Goal: Information Seeking & Learning: Learn about a topic

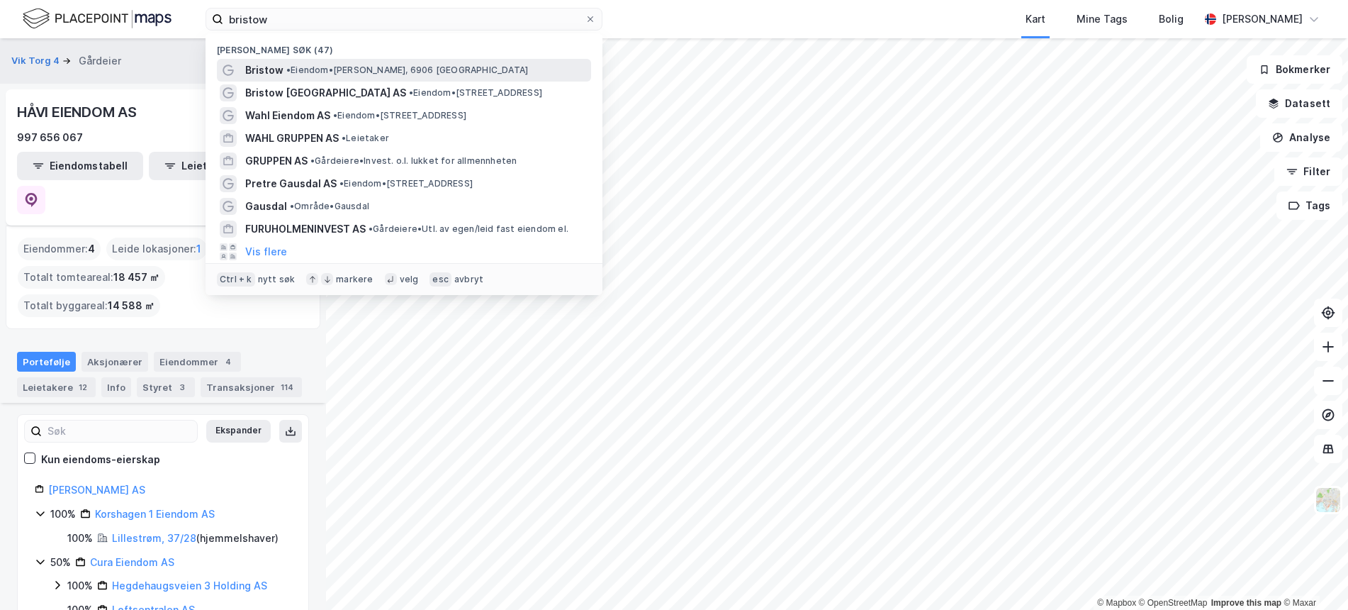
scroll to position [208, 0]
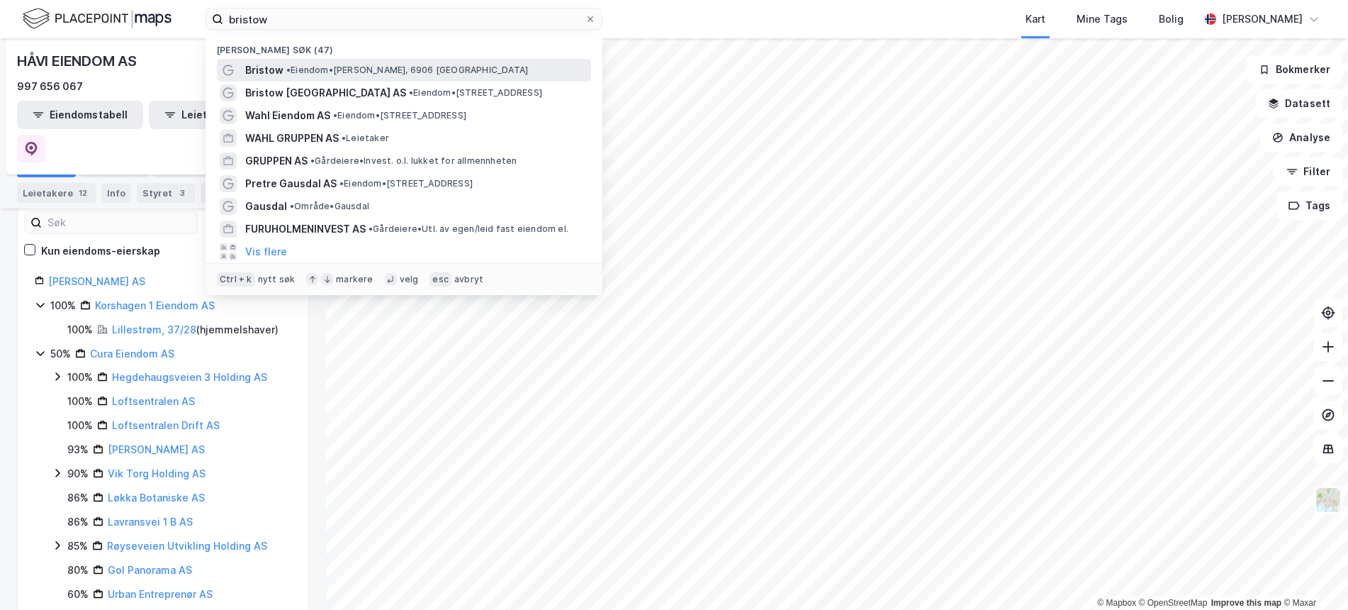
click at [273, 67] on span "Bristow" at bounding box center [264, 70] width 38 height 17
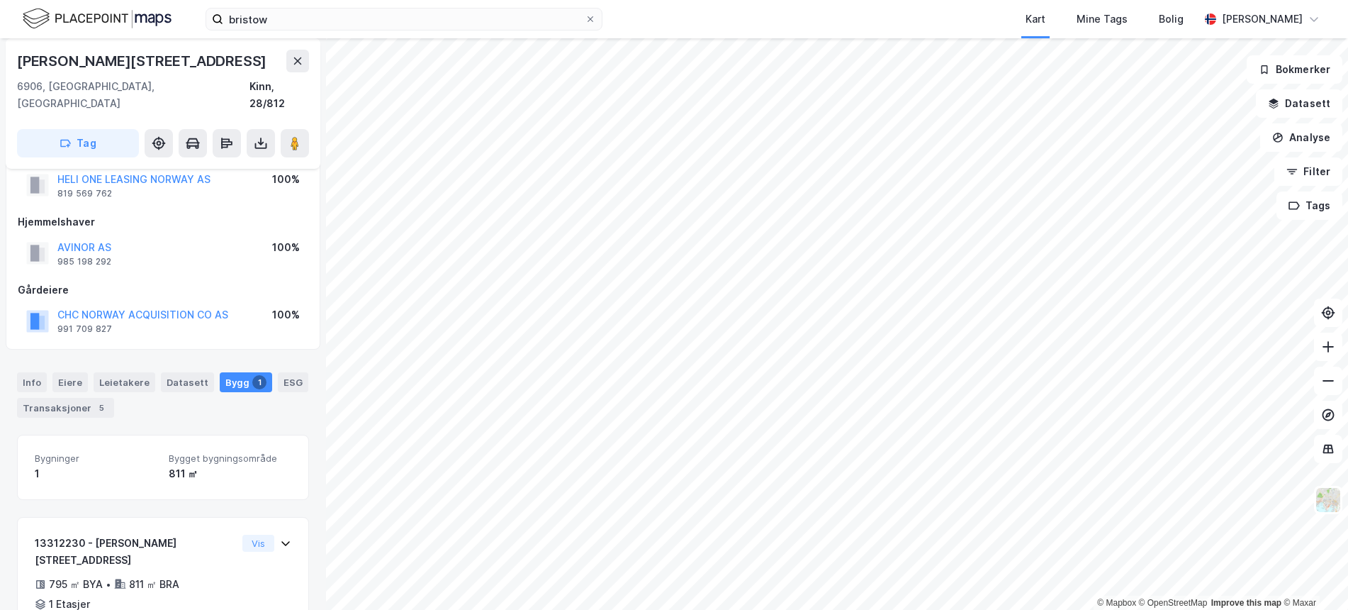
scroll to position [18, 0]
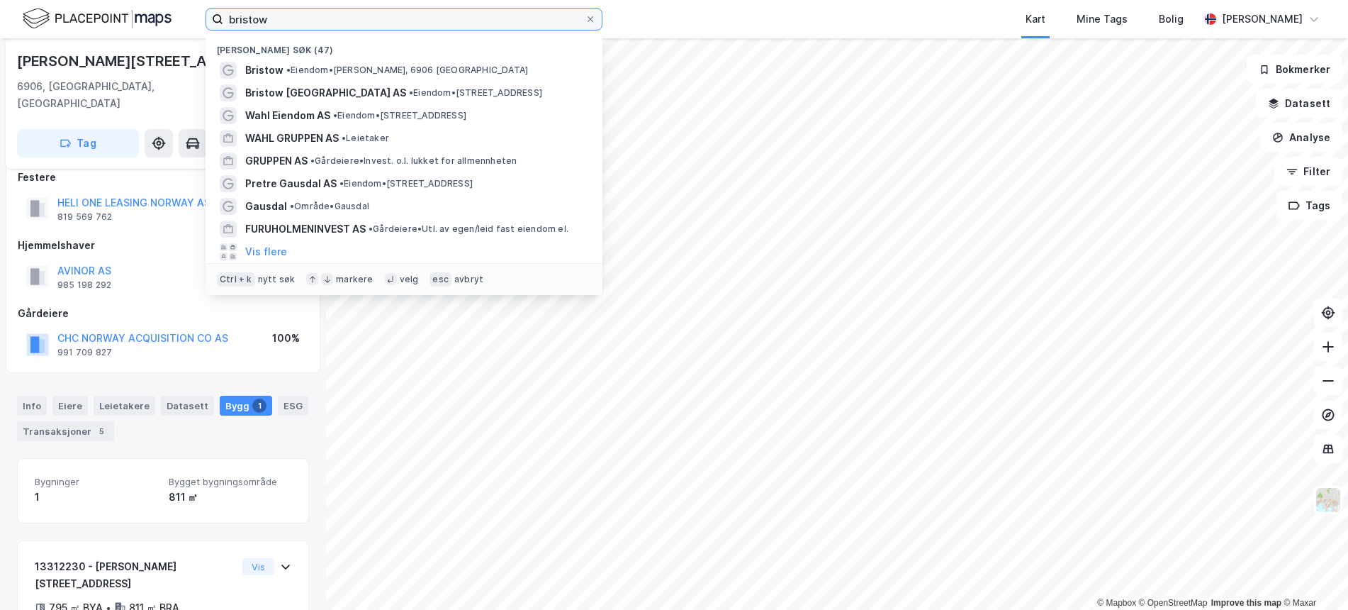
click at [318, 18] on input "bristow" at bounding box center [404, 19] width 362 height 21
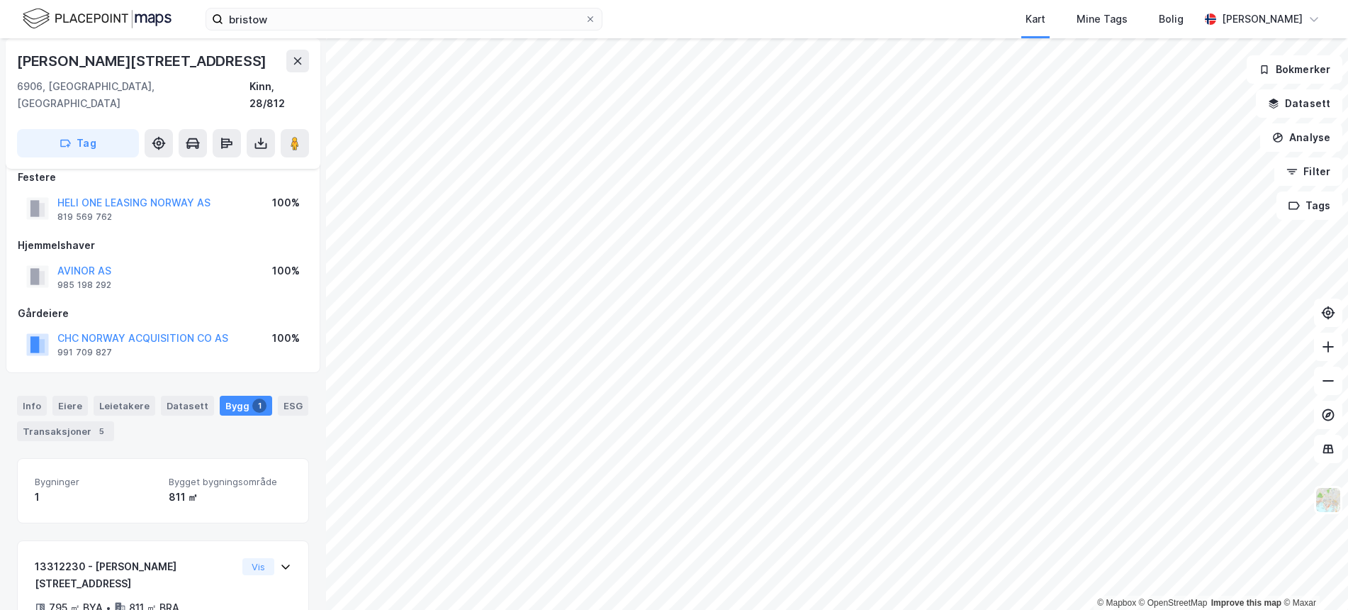
click at [870, 0] on html "bristow Kart Mine Tags Bolig Henrik Stub Aune © Mapbox © OpenStreetMap Improve …" at bounding box center [674, 305] width 1348 height 610
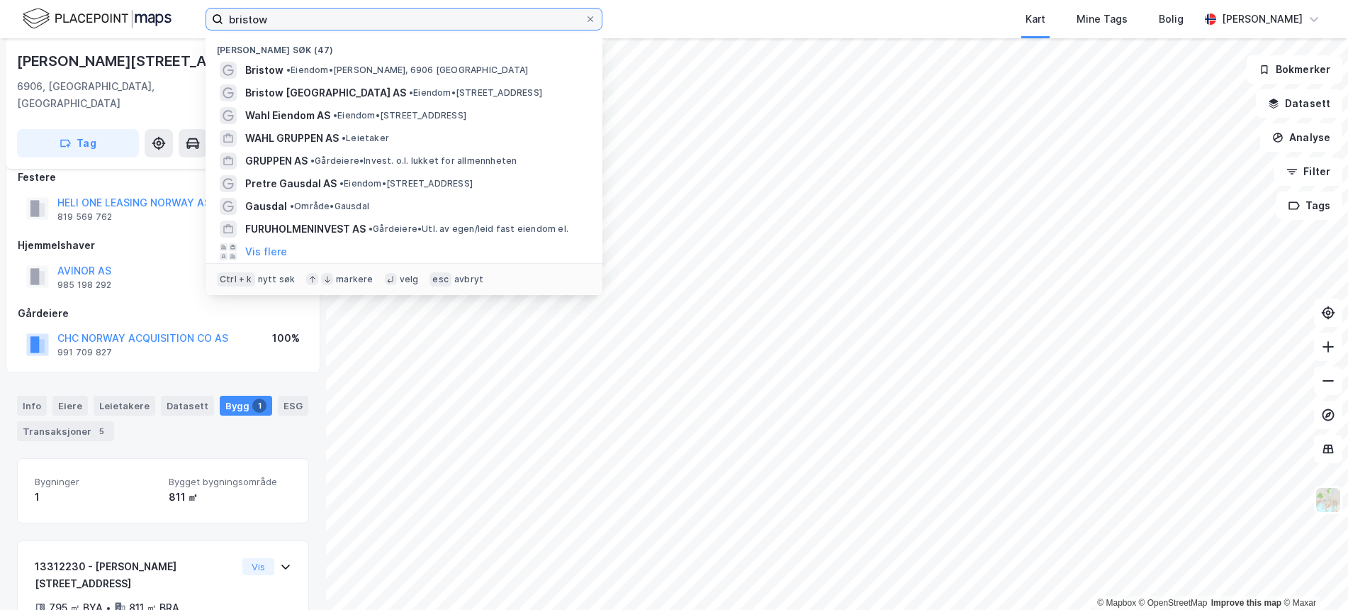
click at [311, 13] on input "bristow" at bounding box center [404, 19] width 362 height 21
click at [323, 92] on span "Bristow Norway AS" at bounding box center [325, 92] width 161 height 17
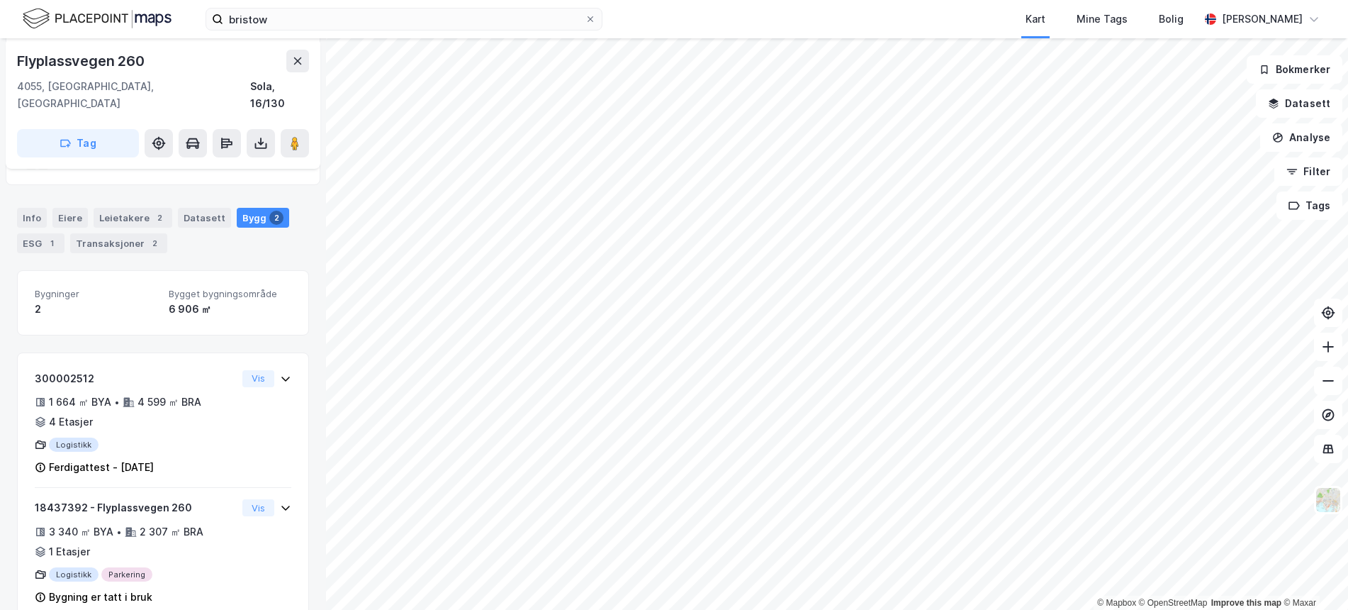
scroll to position [315, 0]
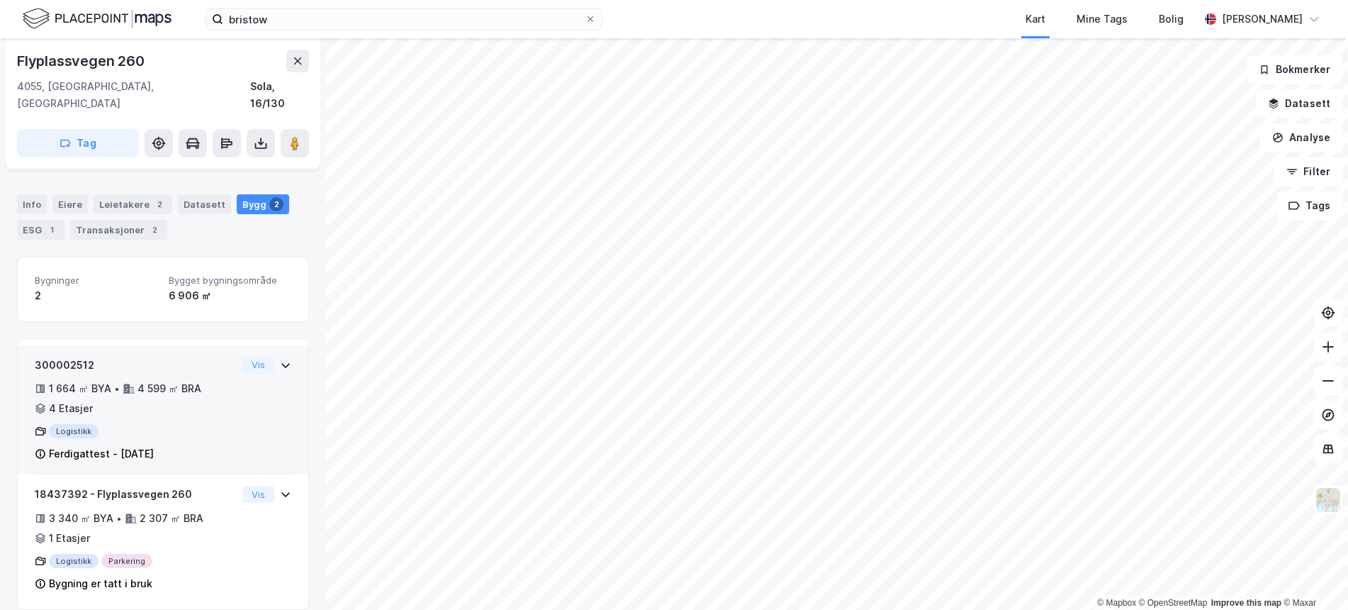
click at [193, 380] on div "4 599 ㎡ BRA" at bounding box center [170, 388] width 64 height 17
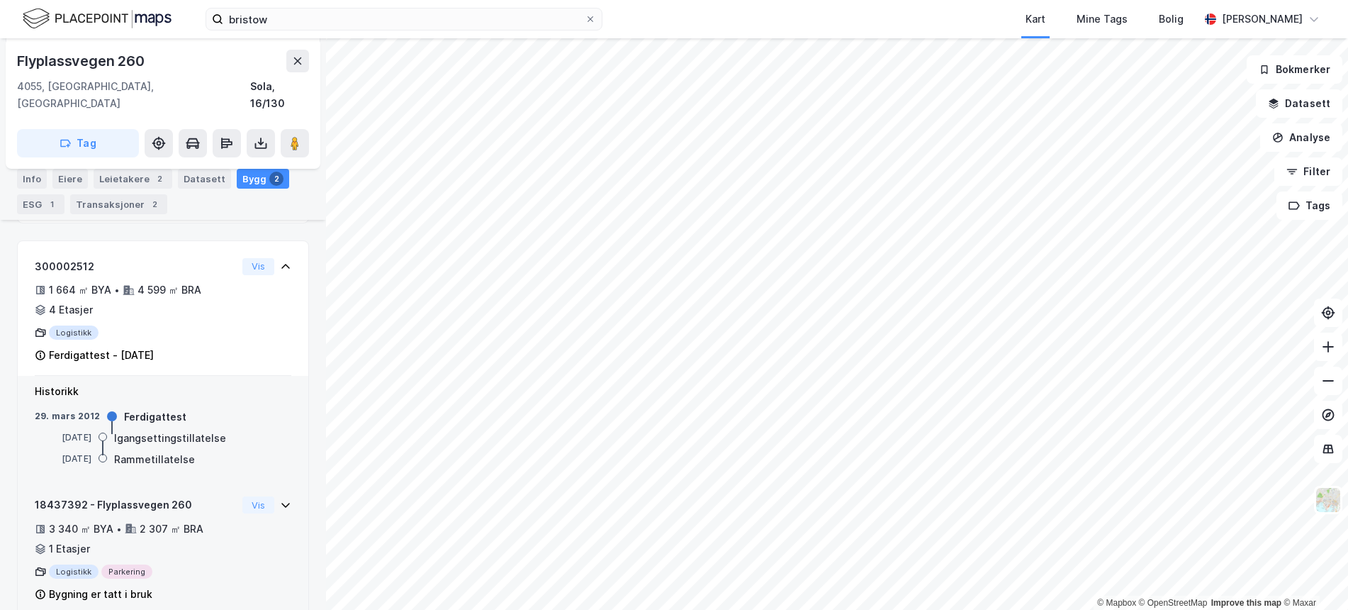
scroll to position [425, 0]
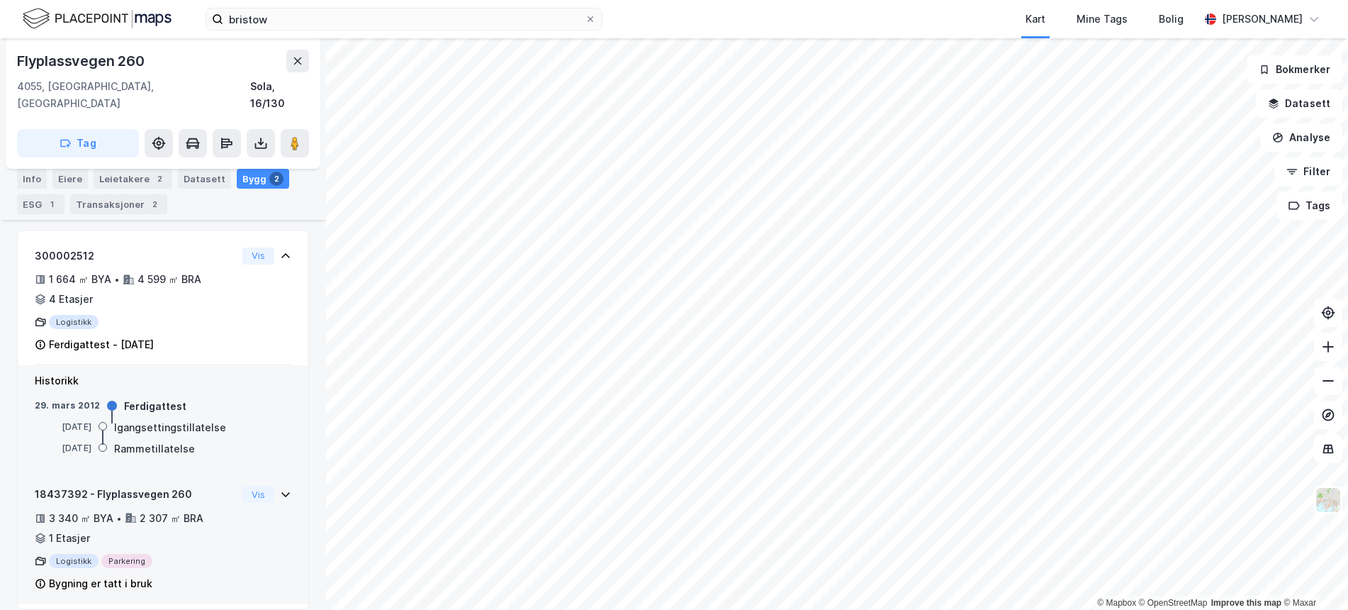
click at [198, 521] on div "3 340 ㎡ BYA • 2 307 ㎡ BRA • 1 Etasjer" at bounding box center [136, 528] width 202 height 37
click at [198, 510] on div "2 307 ㎡ BRA" at bounding box center [172, 518] width 64 height 17
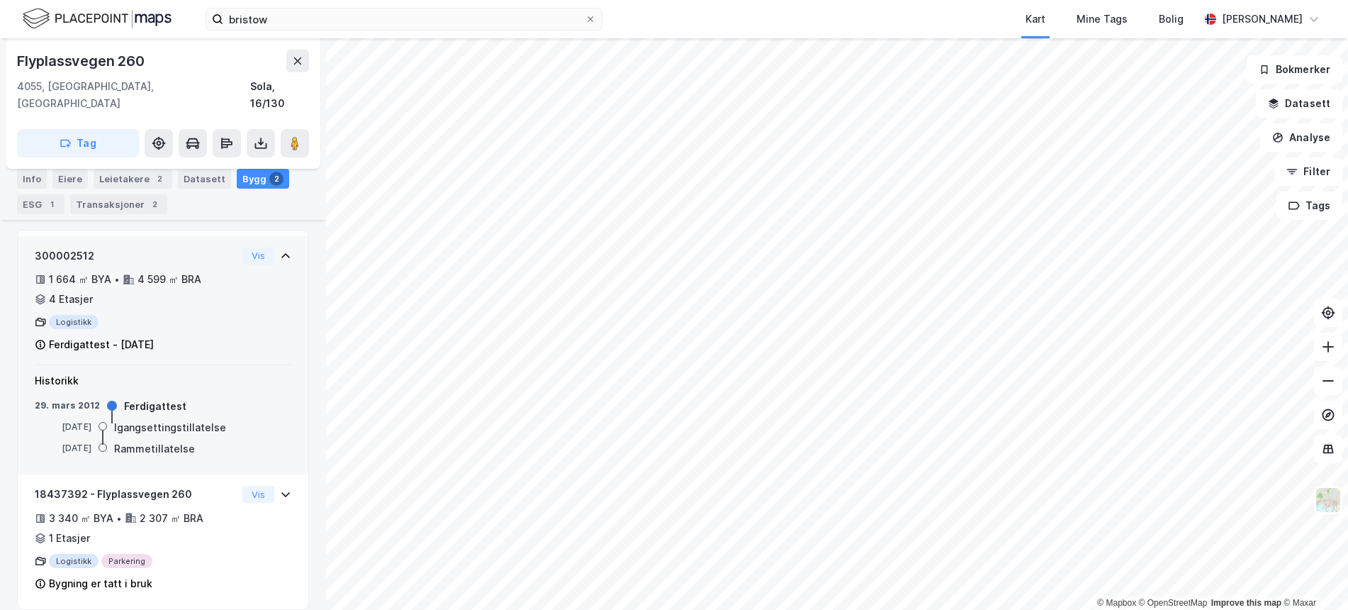
click at [133, 271] on div "1 664 ㎡ BYA • 4 599 ㎡ BRA • 4 Etasjer" at bounding box center [136, 289] width 202 height 37
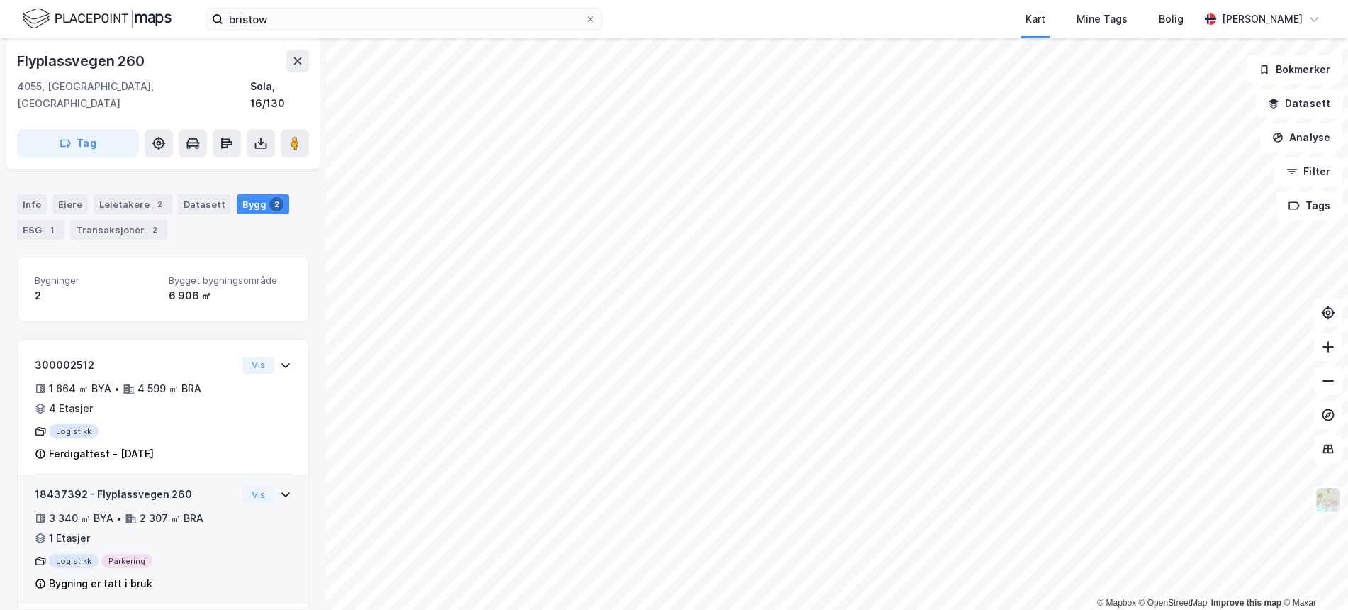
click at [165, 554] on div "Logistikk Parkering" at bounding box center [136, 561] width 202 height 14
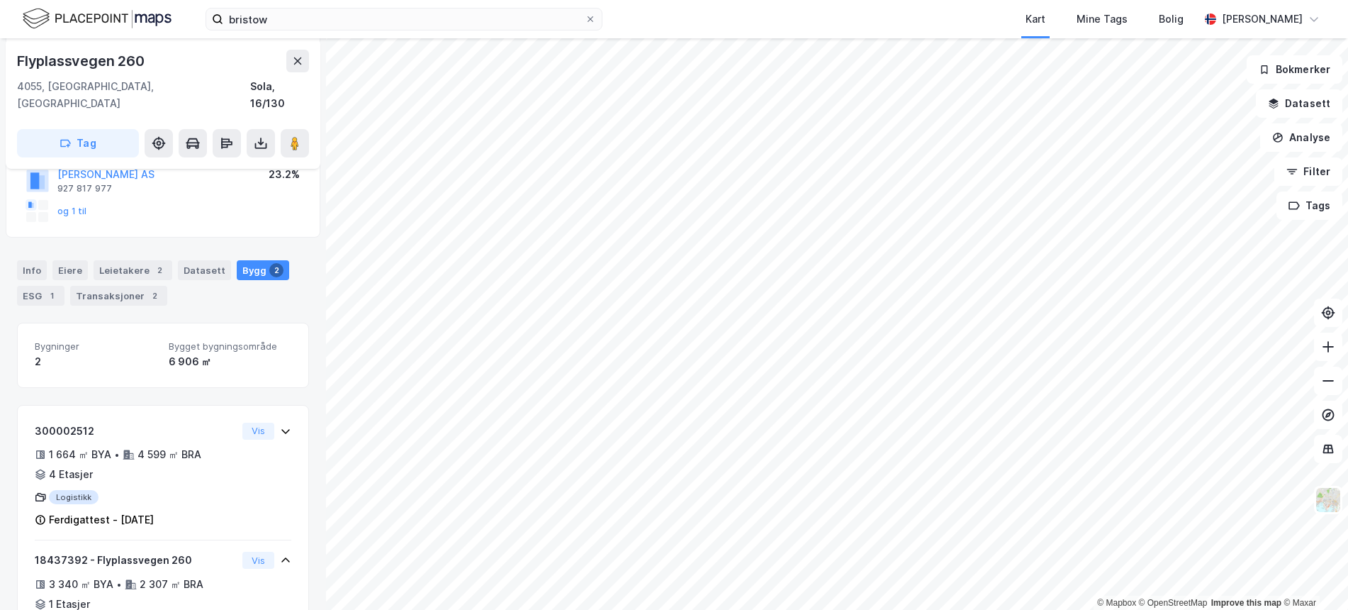
scroll to position [268, 0]
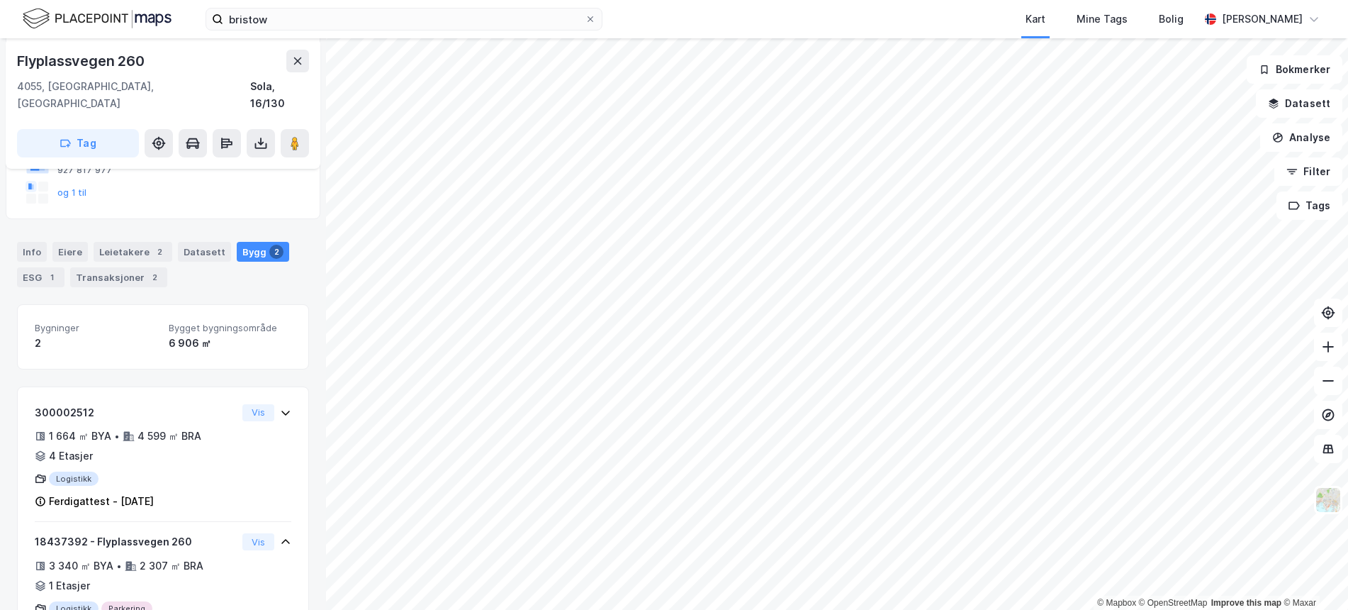
click at [129, 335] on div "2" at bounding box center [96, 343] width 123 height 17
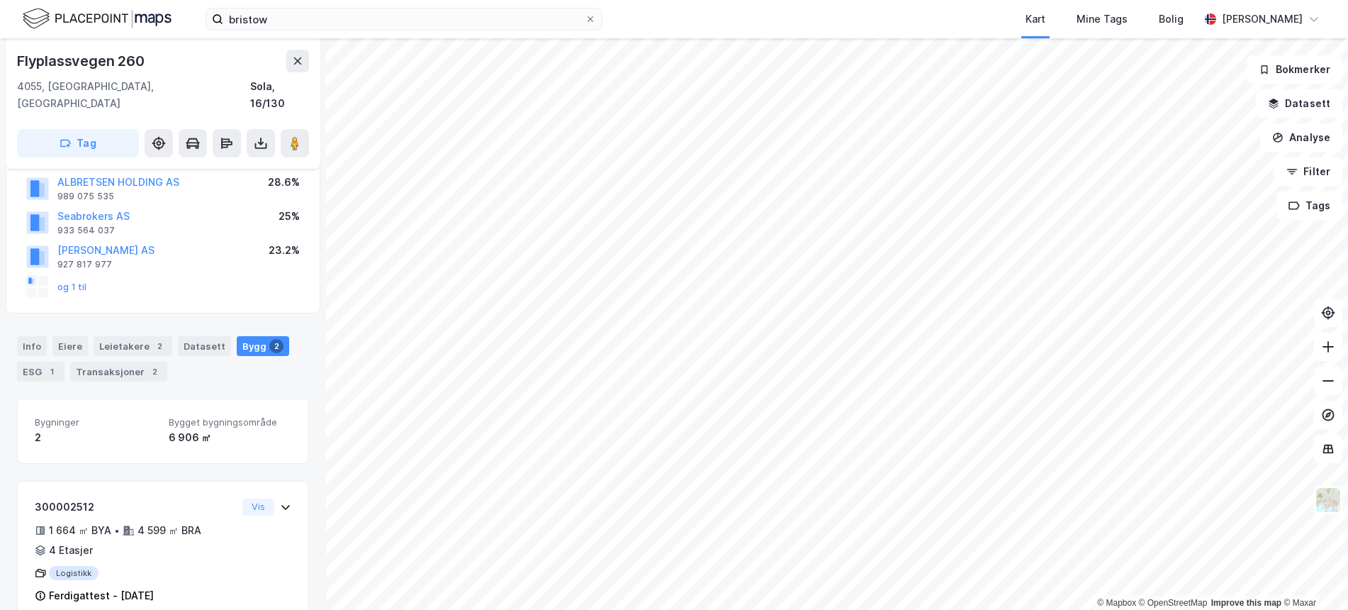
scroll to position [177, 0]
click at [0, 0] on button "og 1 til" at bounding box center [0, 0] width 0 height 0
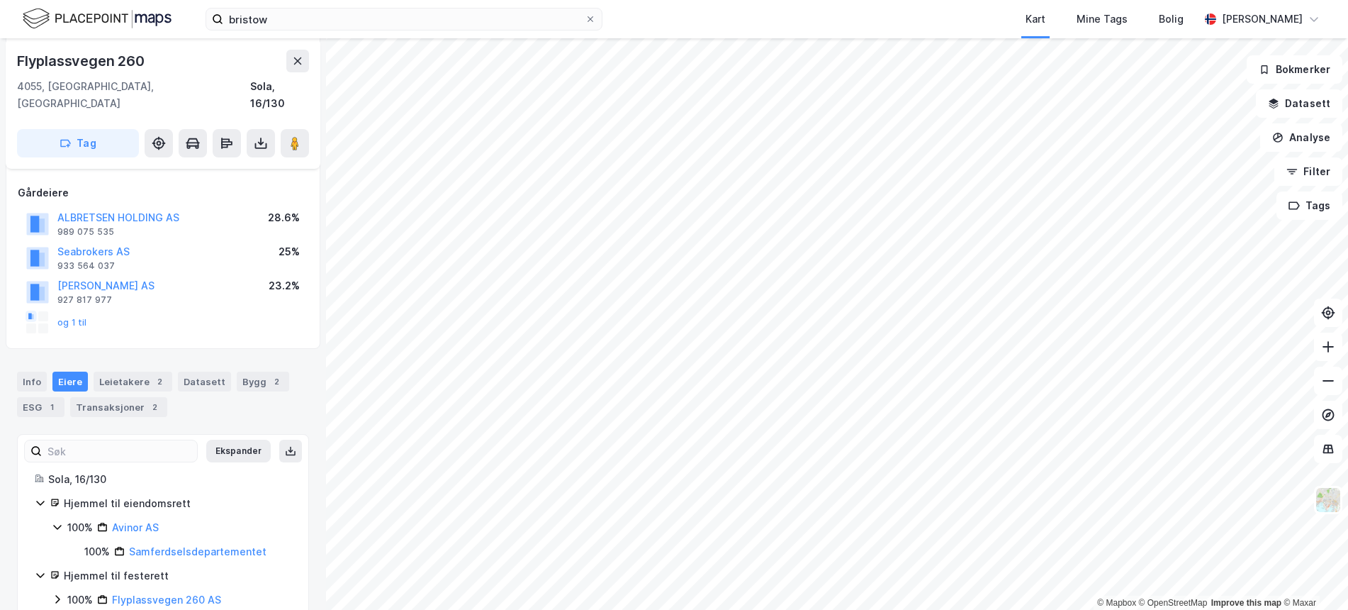
scroll to position [149, 0]
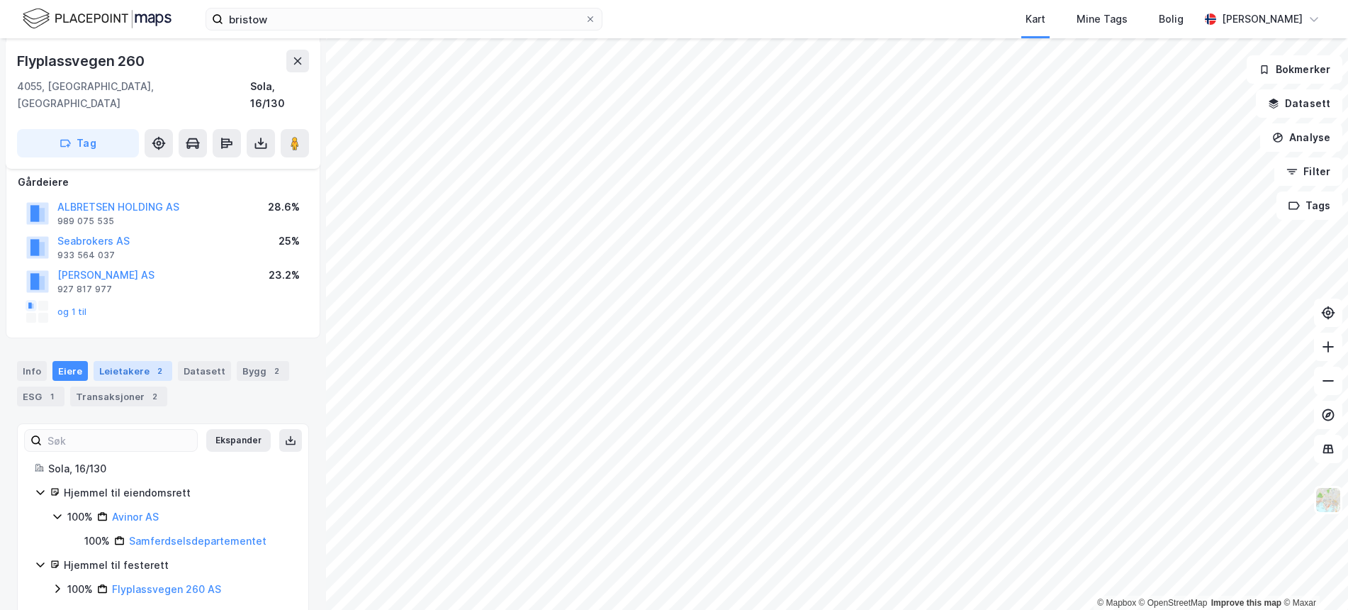
click at [135, 361] on div "Leietakere 2" at bounding box center [133, 371] width 79 height 20
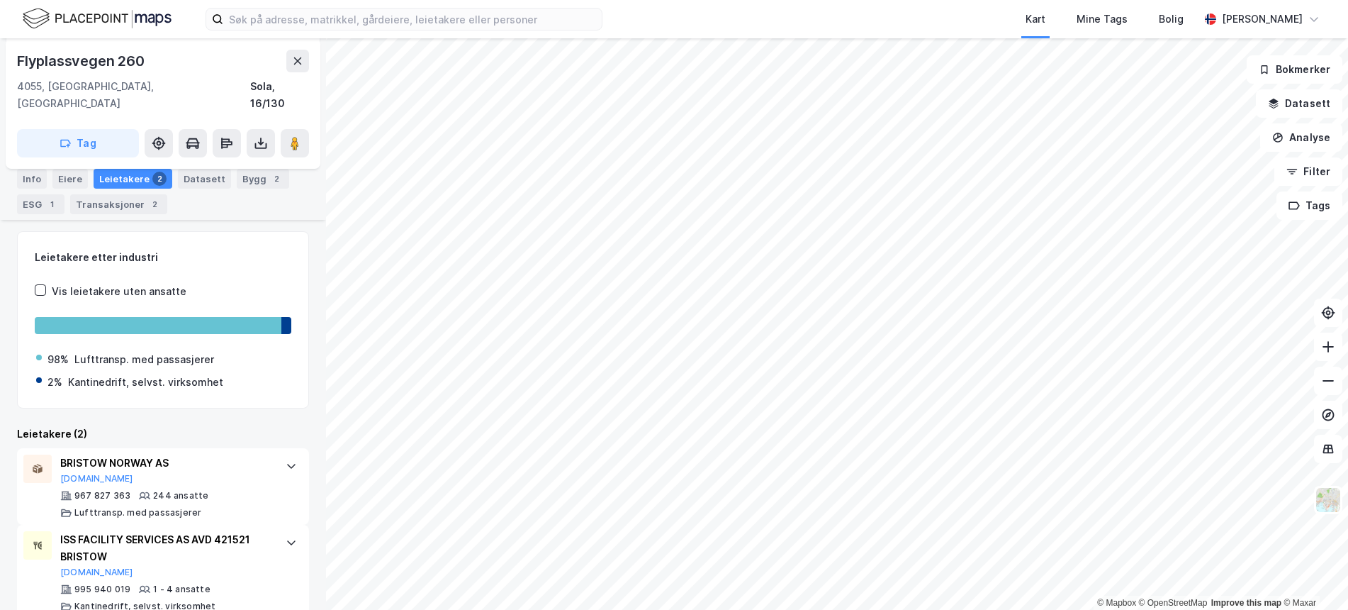
scroll to position [349, 0]
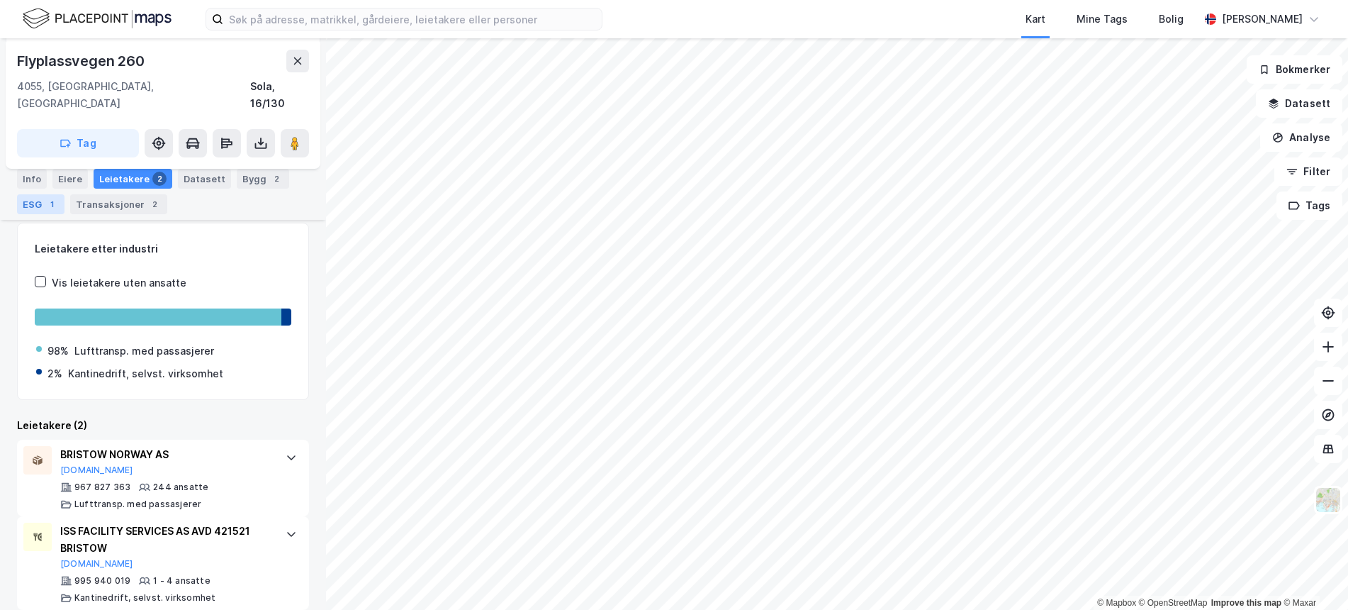
click at [45, 203] on div "1" at bounding box center [52, 204] width 14 height 14
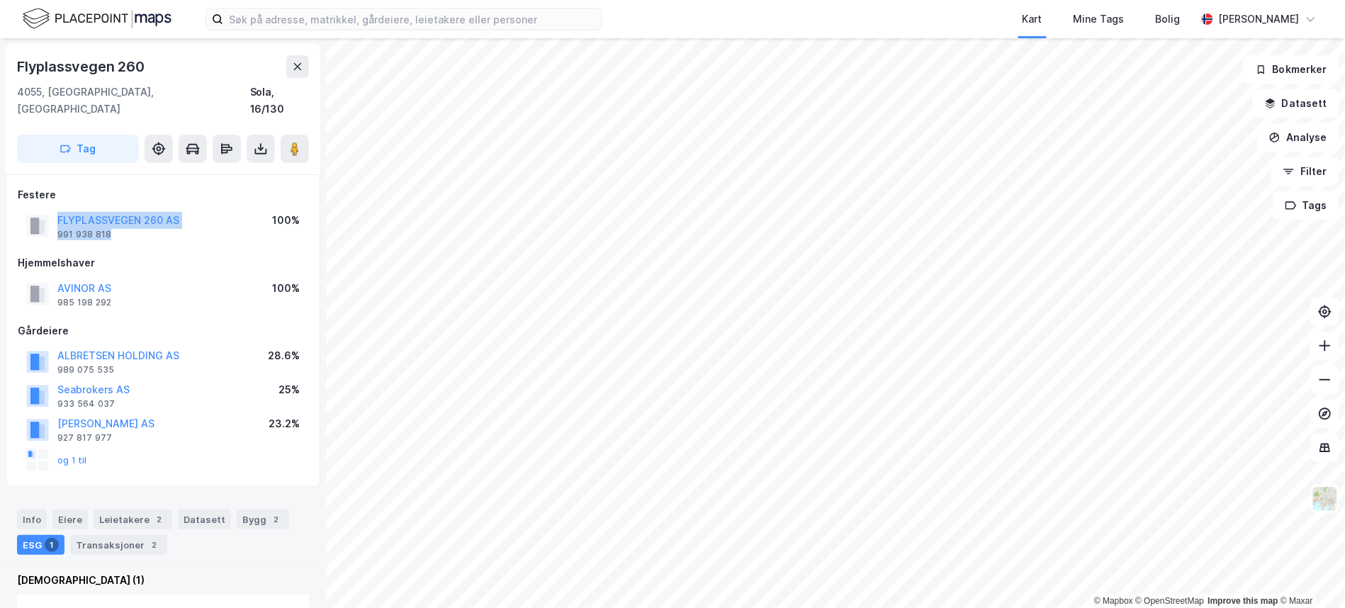
drag, startPoint x: 118, startPoint y: 218, endPoint x: 54, endPoint y: 206, distance: 64.9
click at [54, 212] on div "FLYPLASSVEGEN 260 AS 991 938 818" at bounding box center [102, 226] width 153 height 28
copy div "FLYPLASSVEGEN 260 AS 991 938 818"
click at [98, 254] on div "Hjemmelshaver" at bounding box center [163, 262] width 291 height 17
drag, startPoint x: 135, startPoint y: 215, endPoint x: 57, endPoint y: 216, distance: 78.0
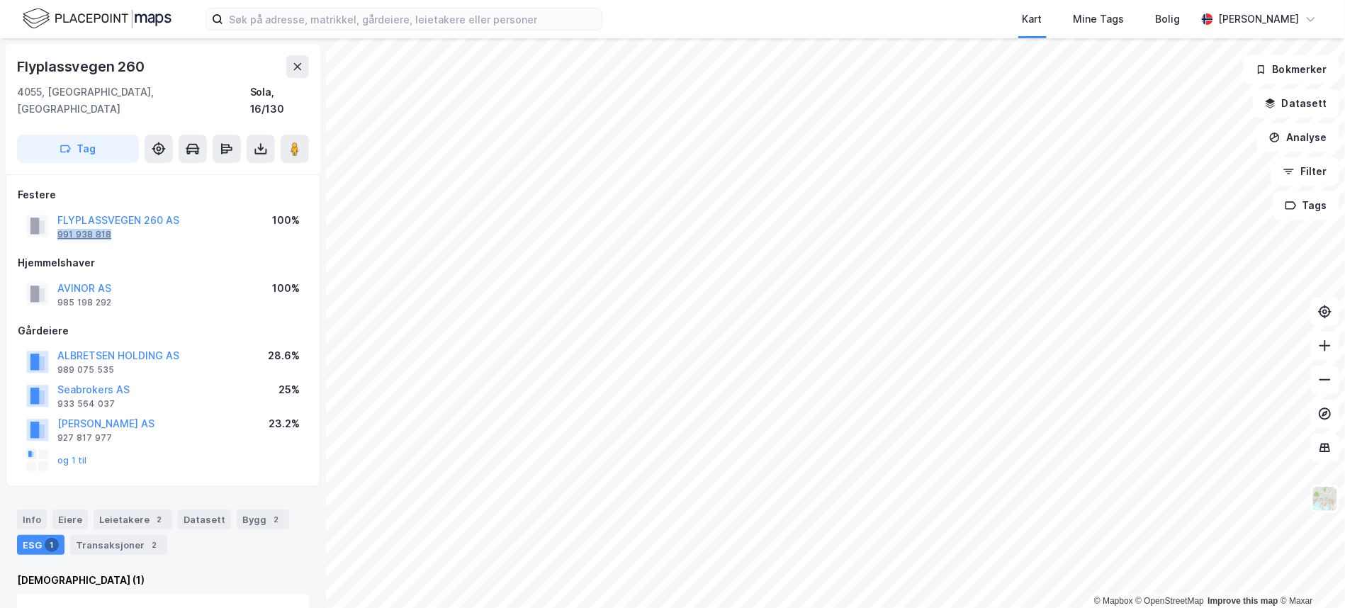
click at [57, 216] on div "FLYPLASSVEGEN 260 AS 991 938 818" at bounding box center [118, 226] width 122 height 28
copy div "991 938 818"
drag, startPoint x: 193, startPoint y: 204, endPoint x: 55, endPoint y: 201, distance: 138.3
click at [55, 209] on div "FLYPLASSVEGEN 260 AS 991 938 818 100%" at bounding box center [163, 226] width 291 height 34
copy button "FLYPLASSVEGEN 260 AS"
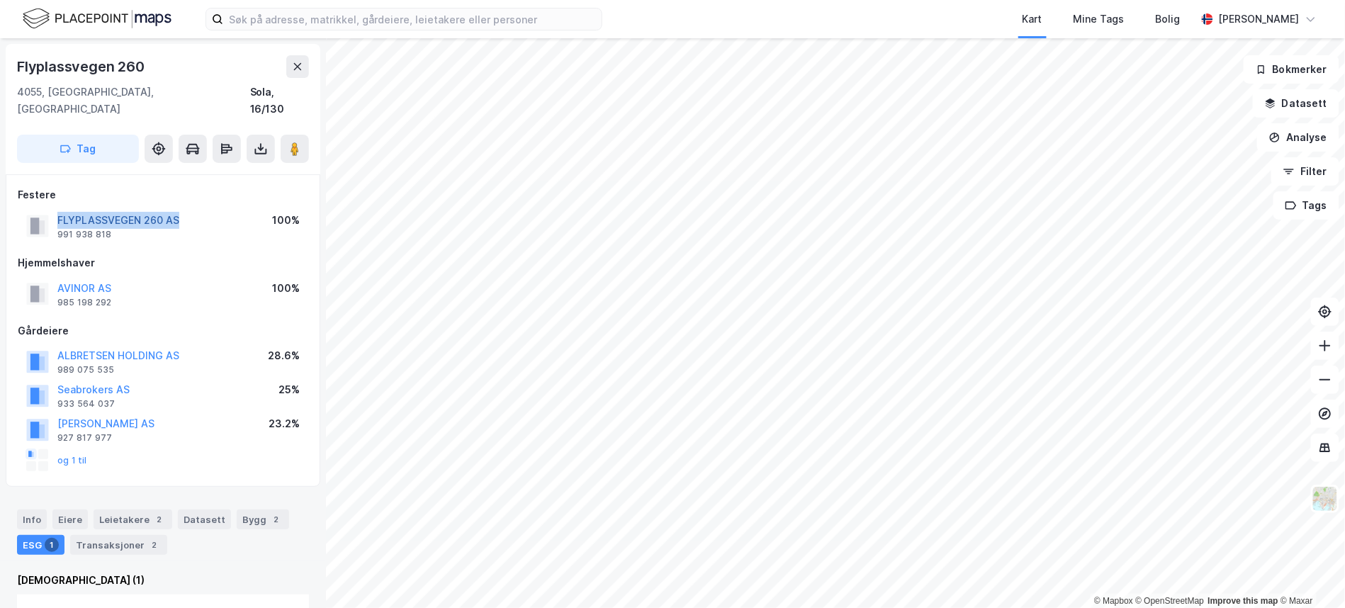
click at [0, 0] on button "FLYPLASSVEGEN 260 AS" at bounding box center [0, 0] width 0 height 0
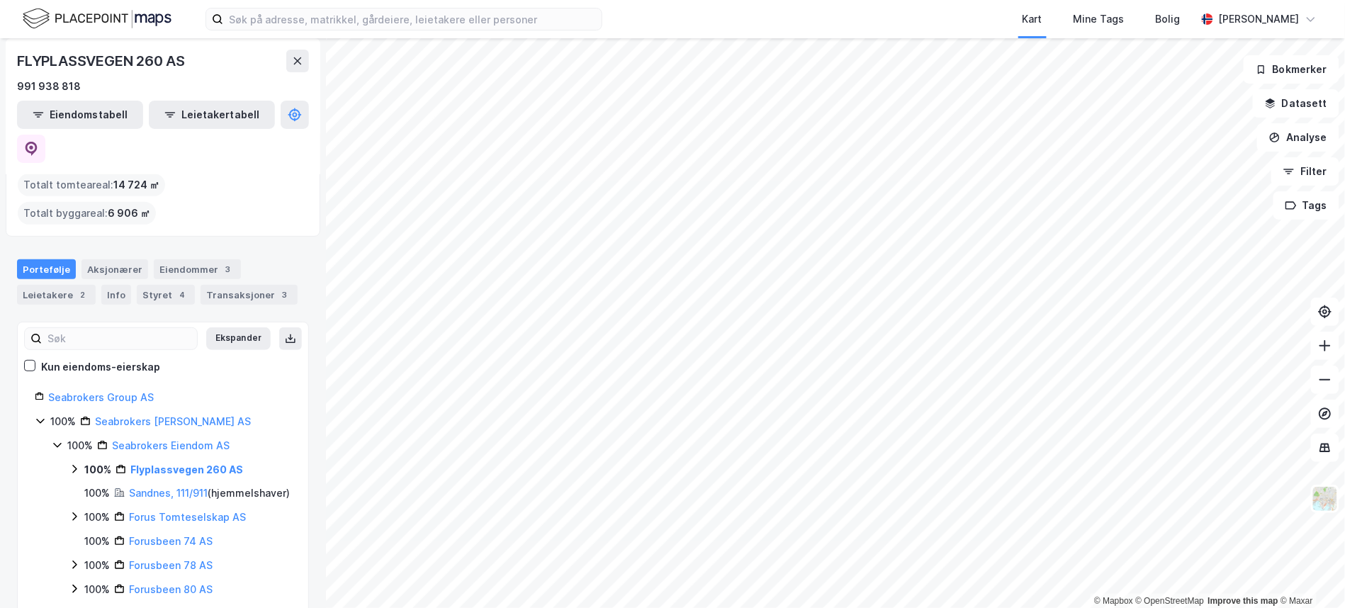
scroll to position [87, 0]
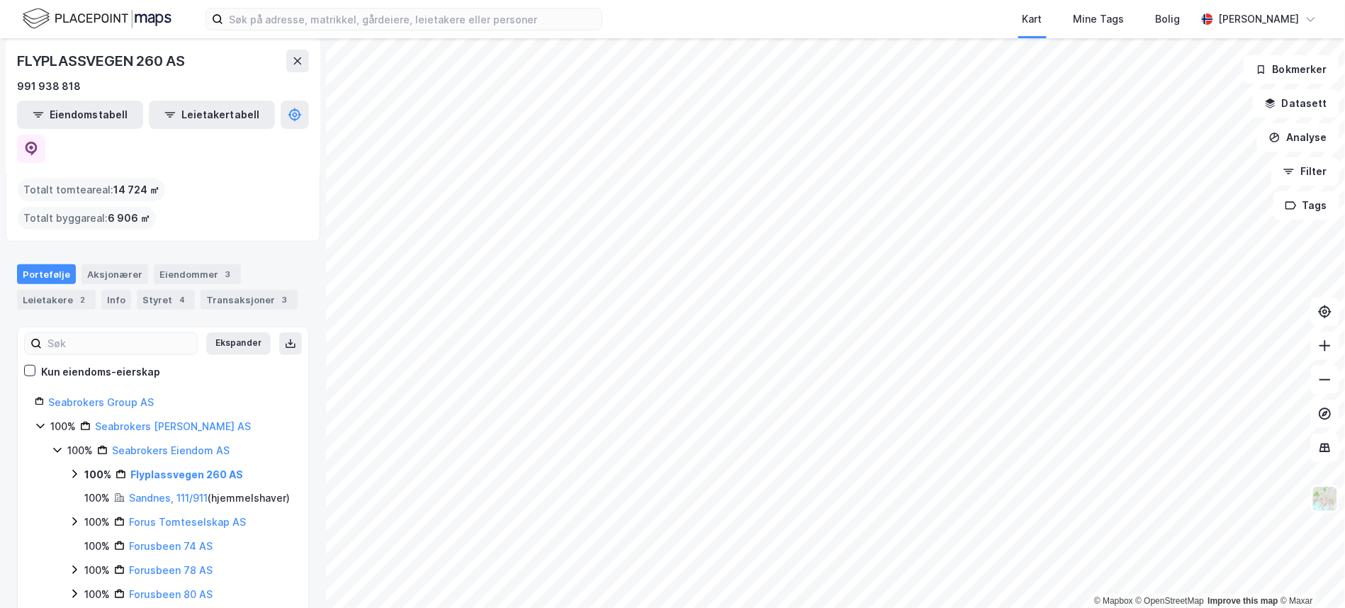
click at [76, 469] on icon at bounding box center [74, 474] width 11 height 11
click at [184, 264] on div "Eiendommer 3" at bounding box center [197, 274] width 87 height 20
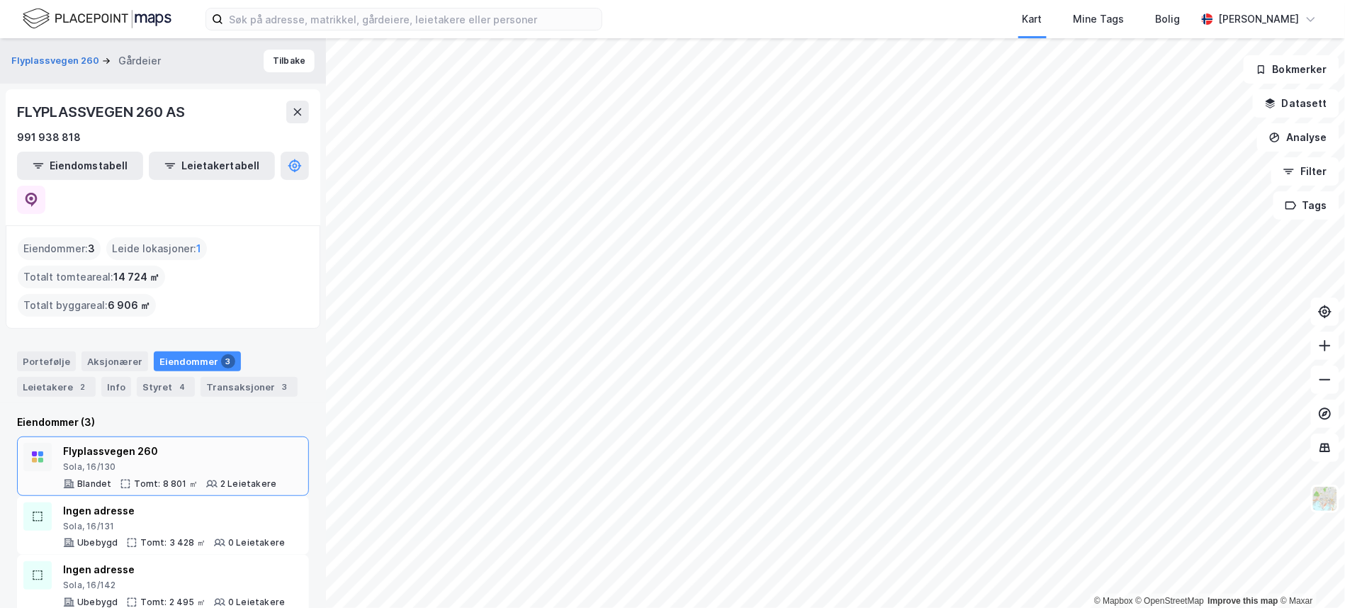
click at [103, 461] on div "Sola, 16/130" at bounding box center [169, 466] width 213 height 11
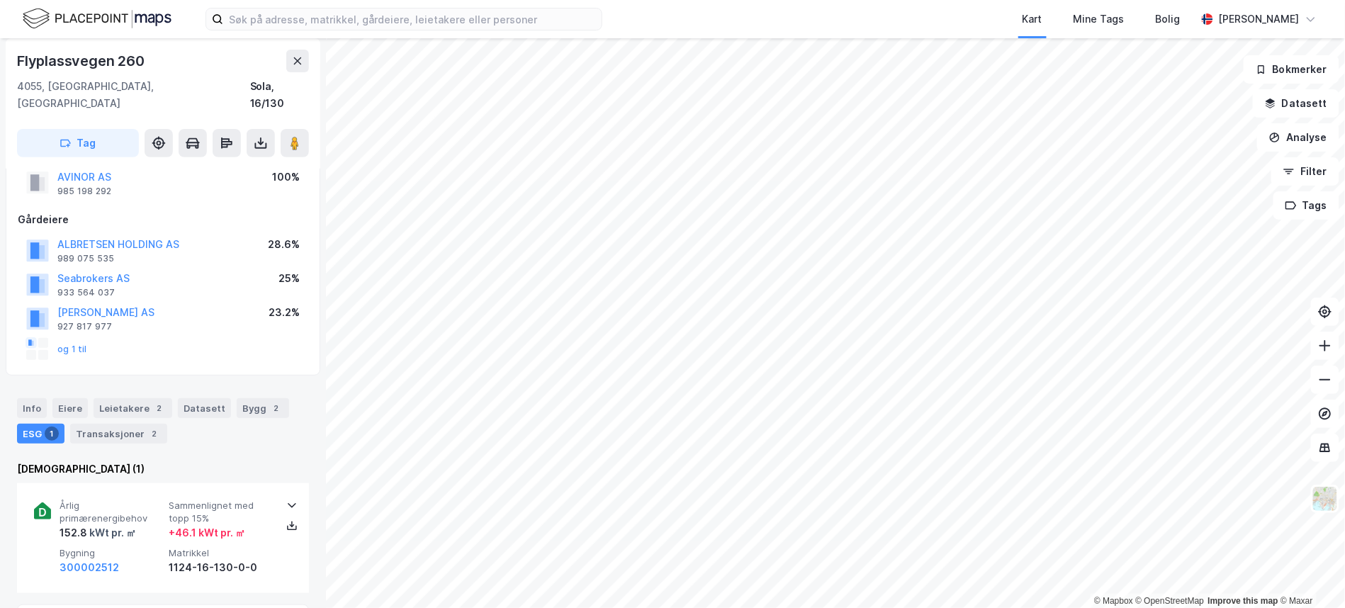
scroll to position [108, 0]
click at [248, 402] on div "Bygg 2" at bounding box center [263, 412] width 52 height 20
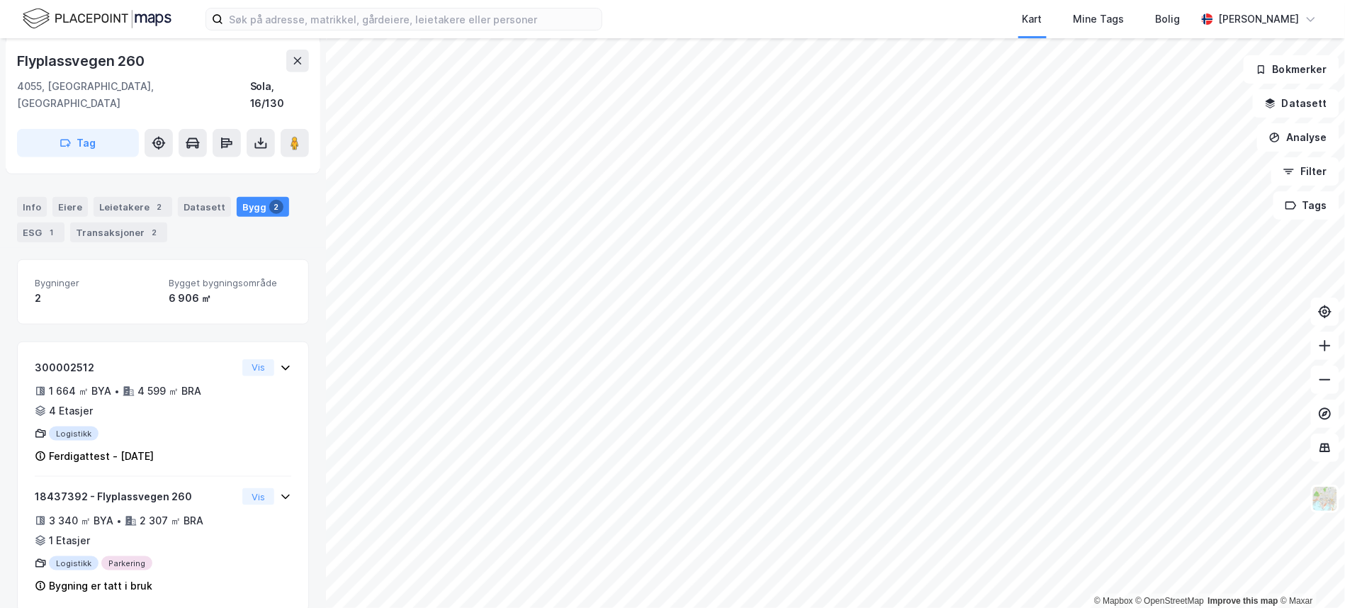
scroll to position [317, 0]
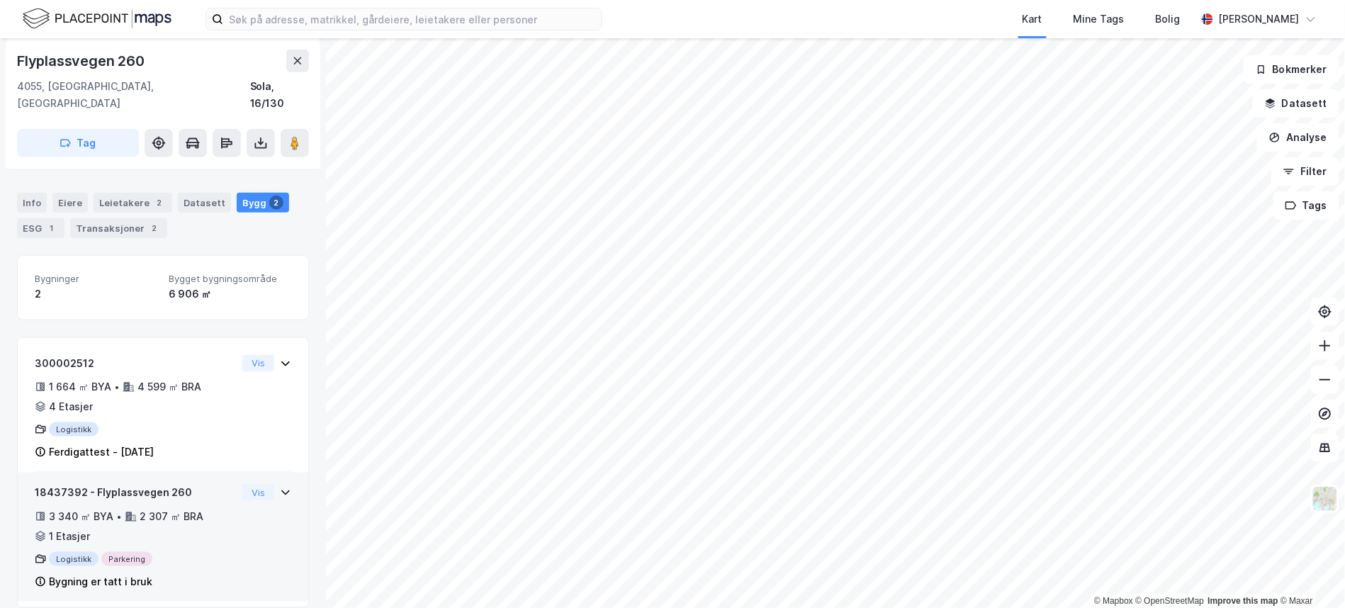
click at [143, 508] on div "2 307 ㎡ BRA" at bounding box center [172, 516] width 64 height 17
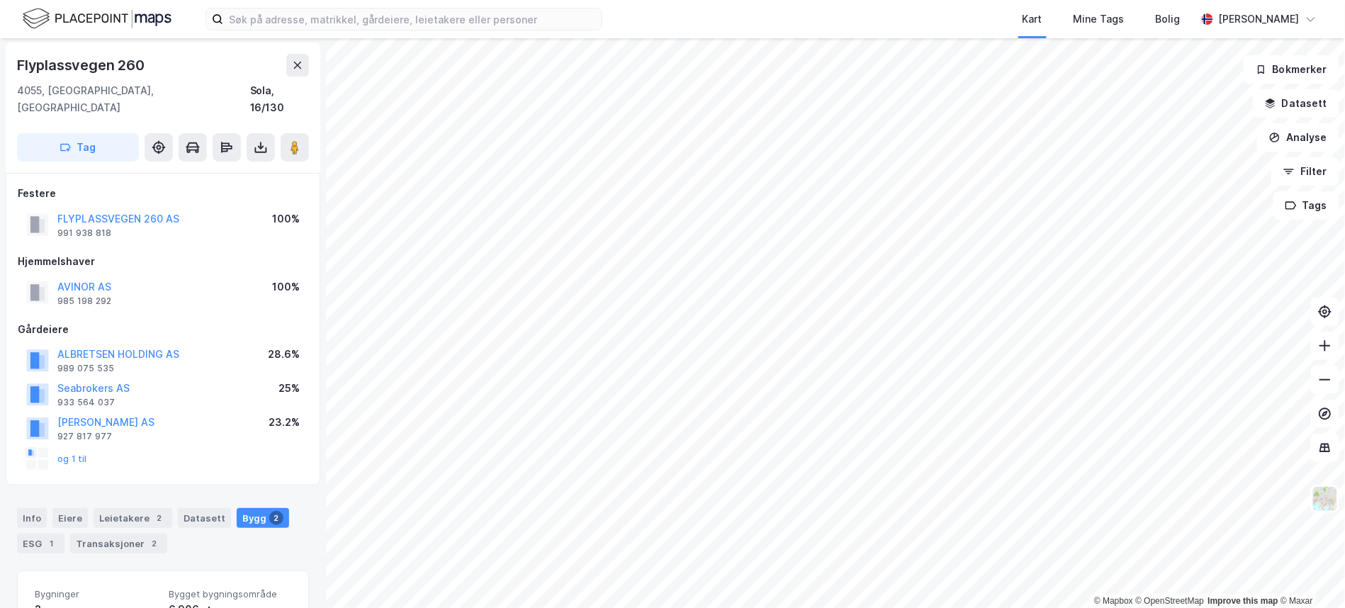
scroll to position [0, 0]
click at [0, 0] on button "FLYPLASSVEGEN 260 AS" at bounding box center [0, 0] width 0 height 0
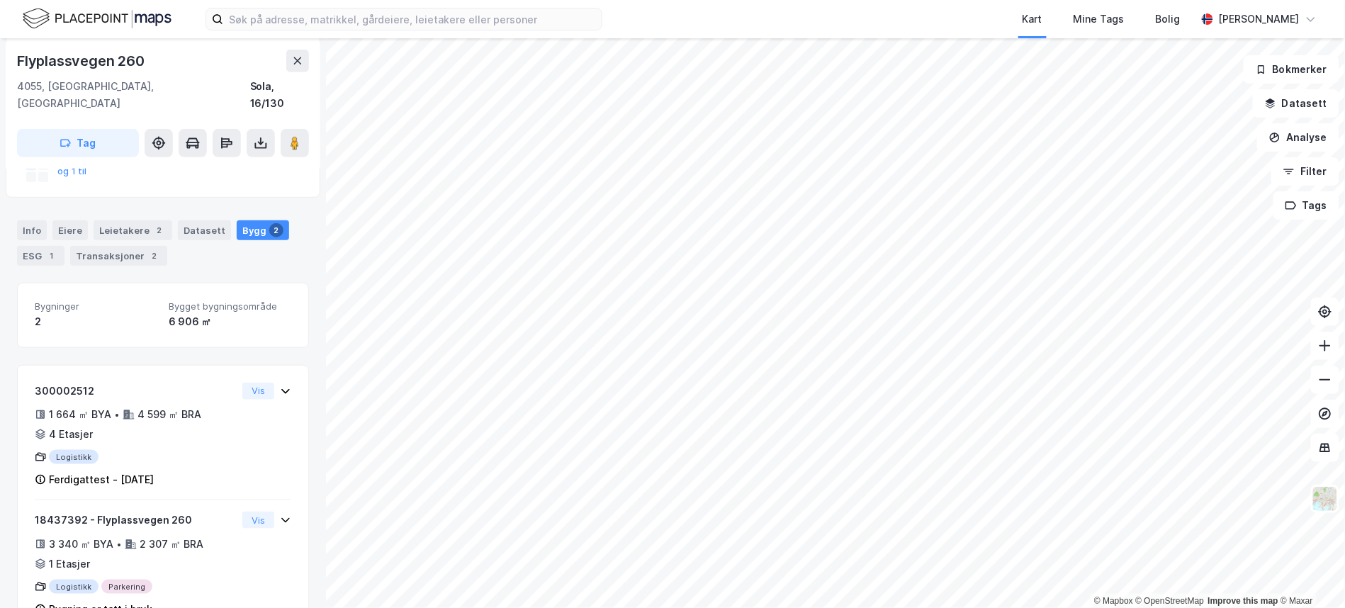
scroll to position [317, 0]
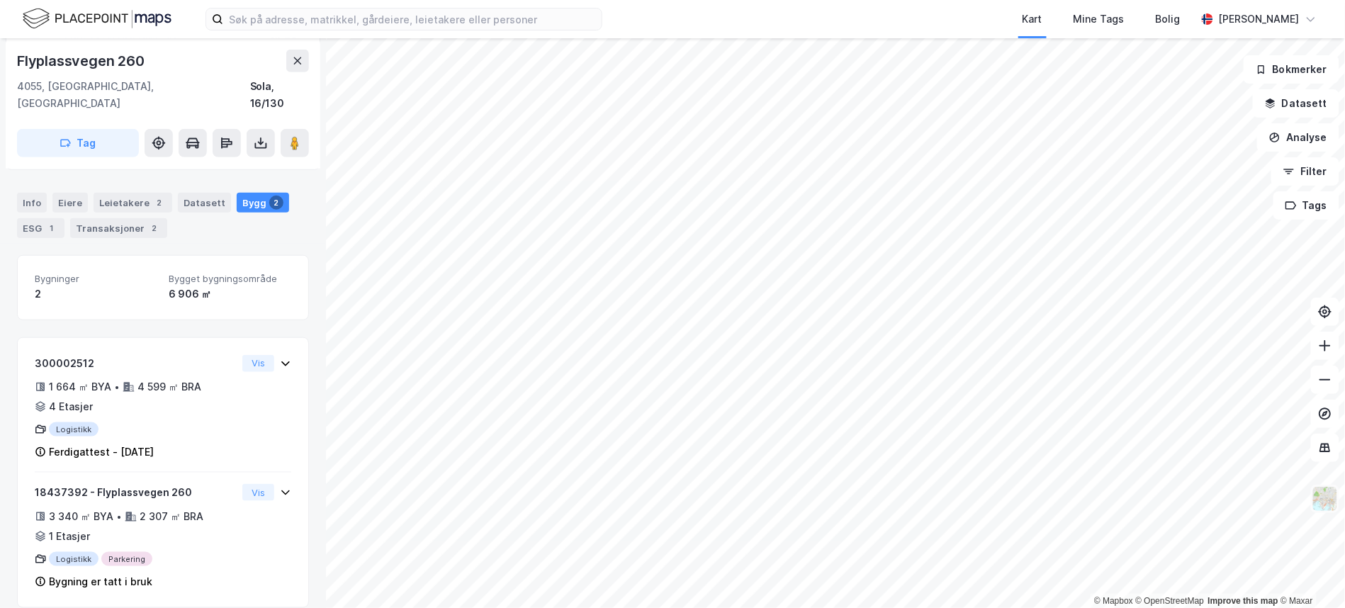
click at [1331, 502] on img at bounding box center [1325, 499] width 27 height 27
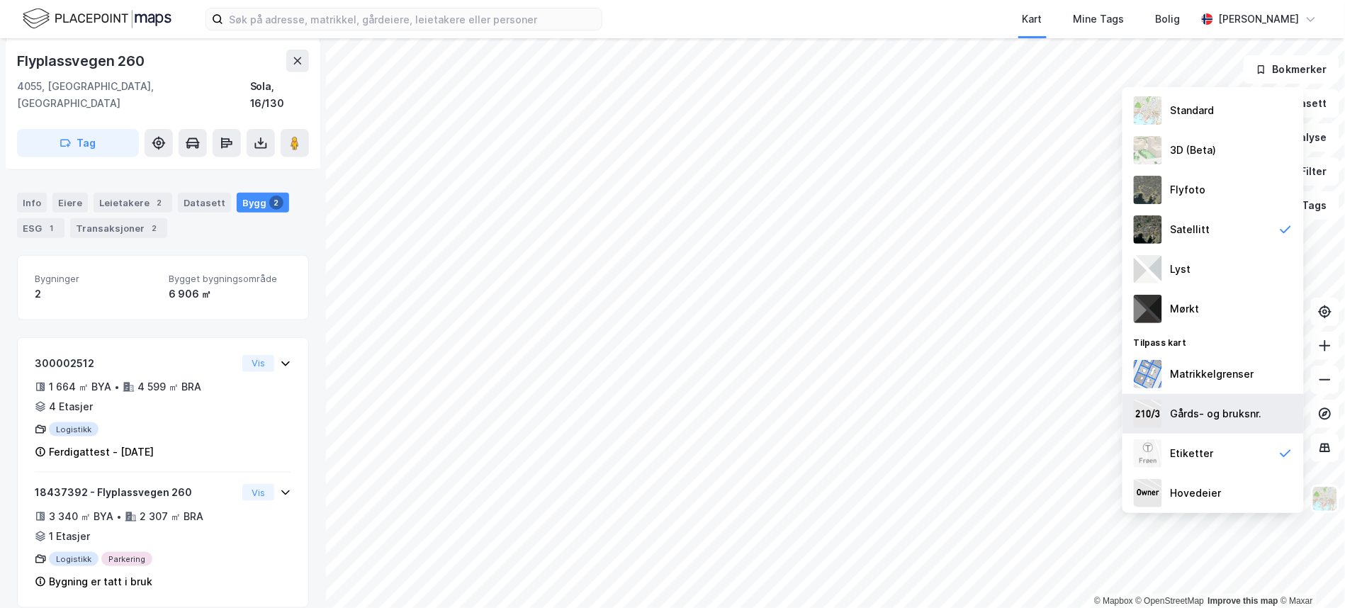
scroll to position [27, 0]
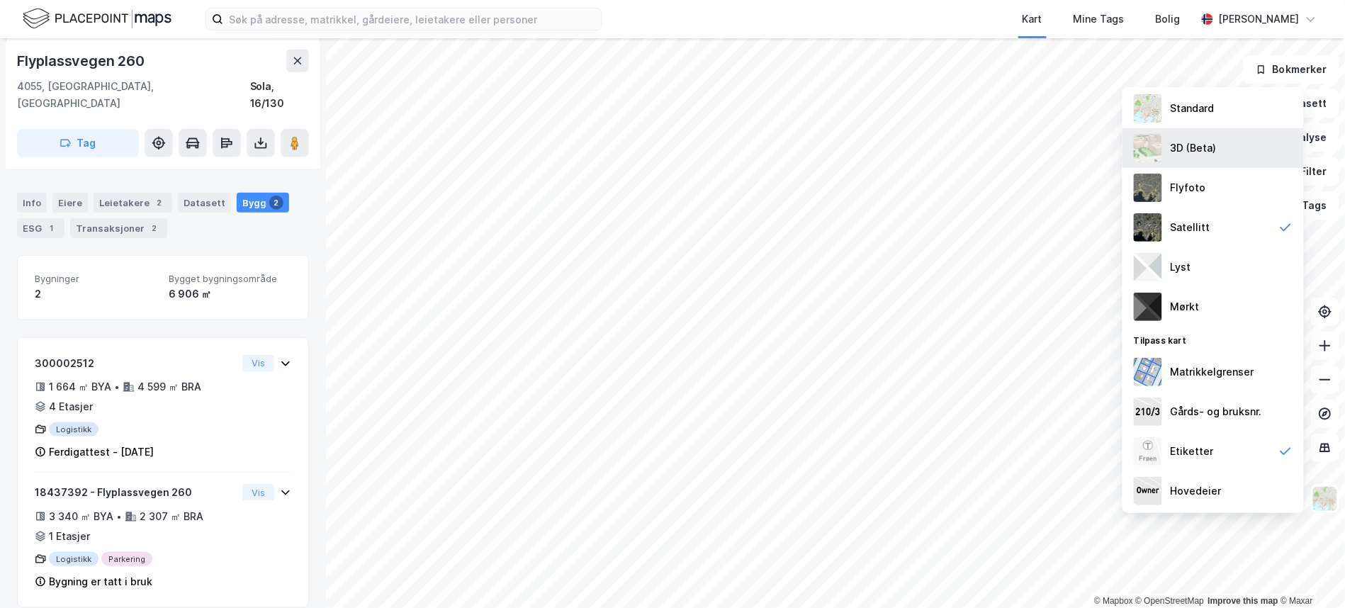
click at [1173, 142] on div "3D (Beta)" at bounding box center [1194, 148] width 46 height 17
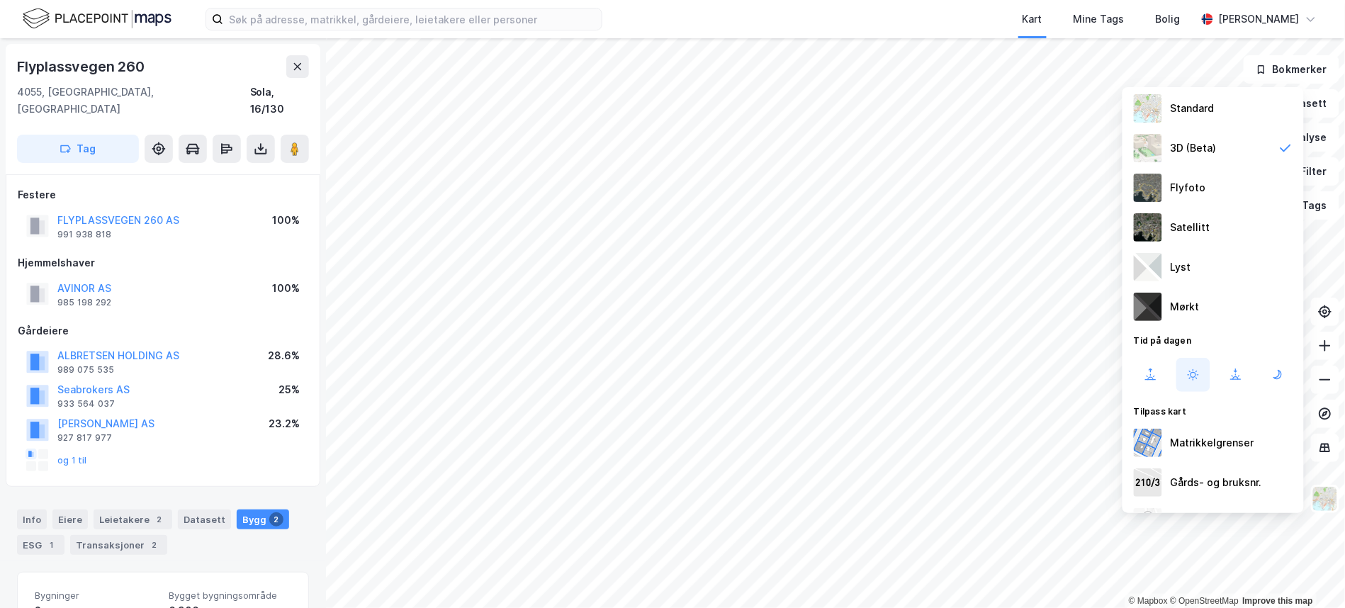
scroll to position [317, 0]
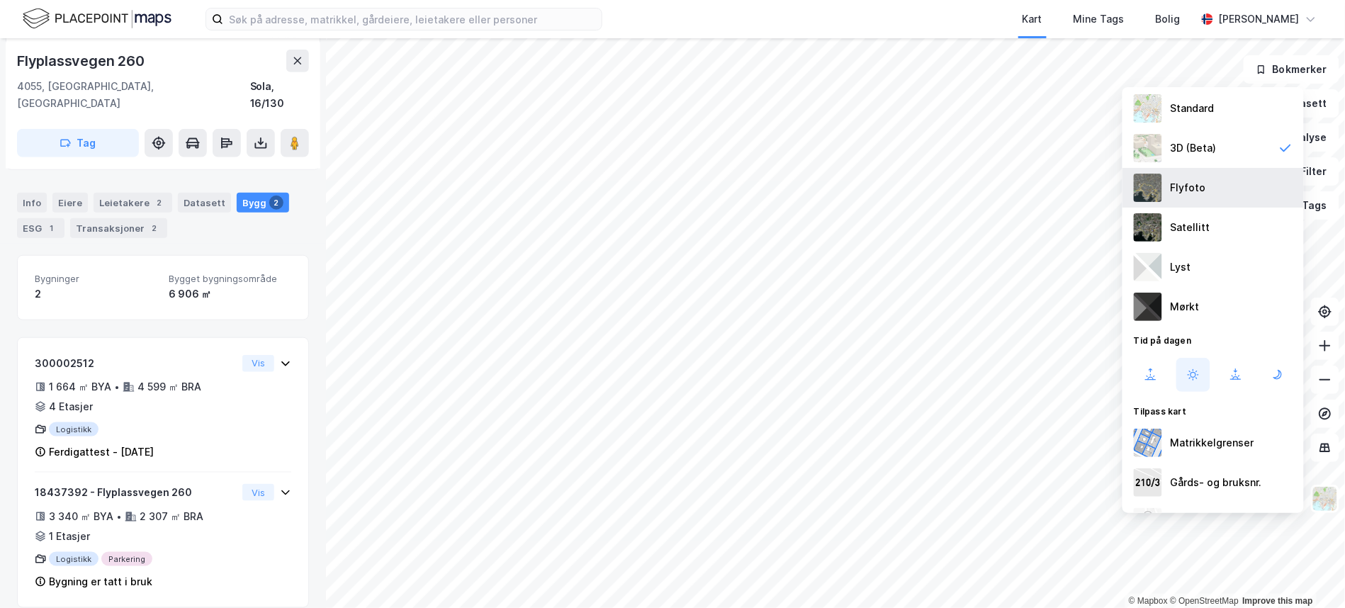
click at [1178, 189] on div "Flyfoto" at bounding box center [1188, 187] width 35 height 17
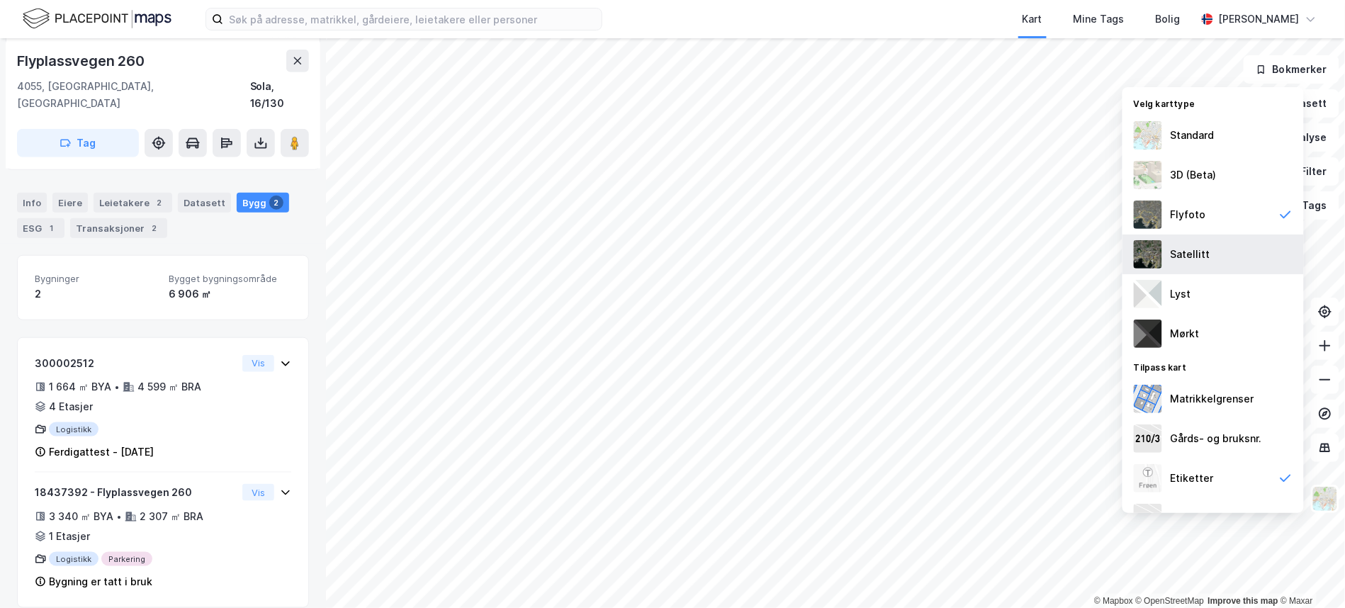
click at [1157, 252] on img at bounding box center [1148, 254] width 28 height 28
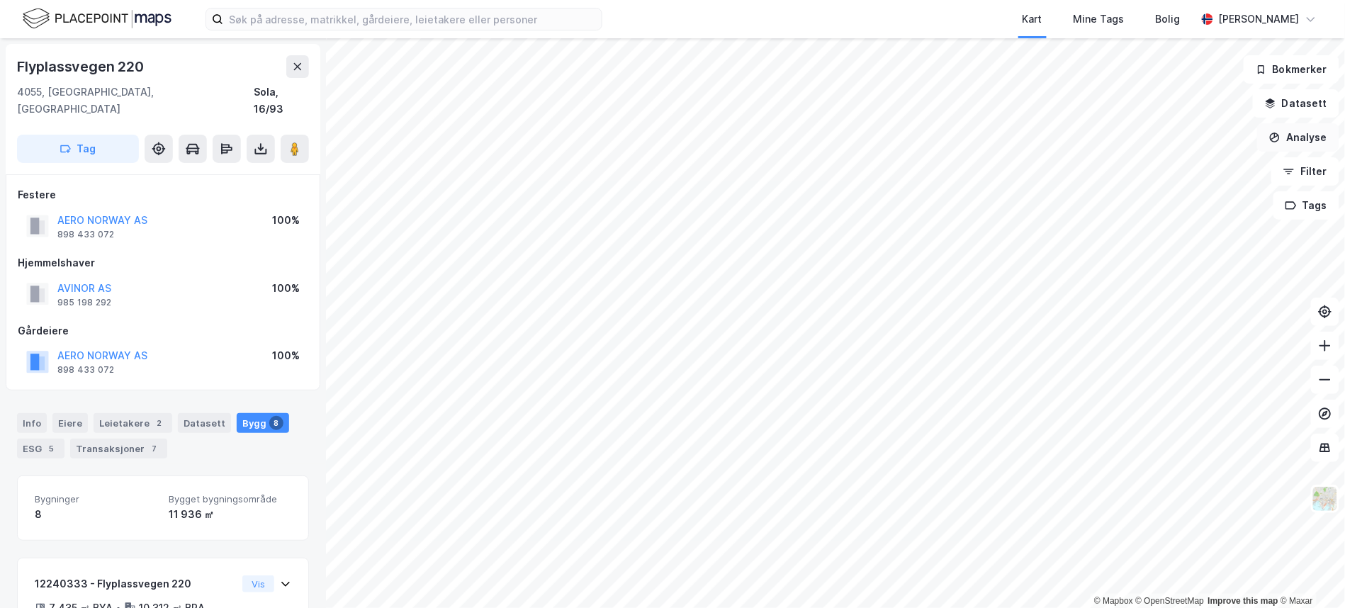
scroll to position [317, 0]
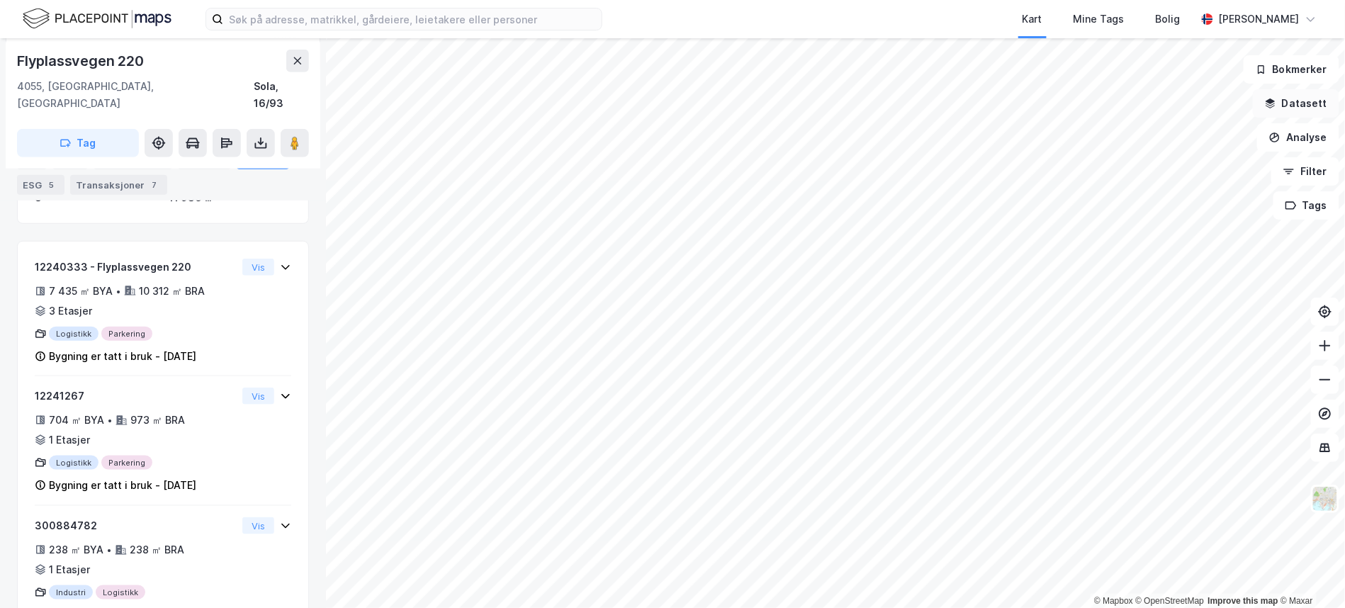
click at [1331, 94] on div "© Mapbox © OpenStreetMap Improve this map © Maxar Flyplassvegen [GEOGRAPHIC_DAT…" at bounding box center [672, 323] width 1345 height 570
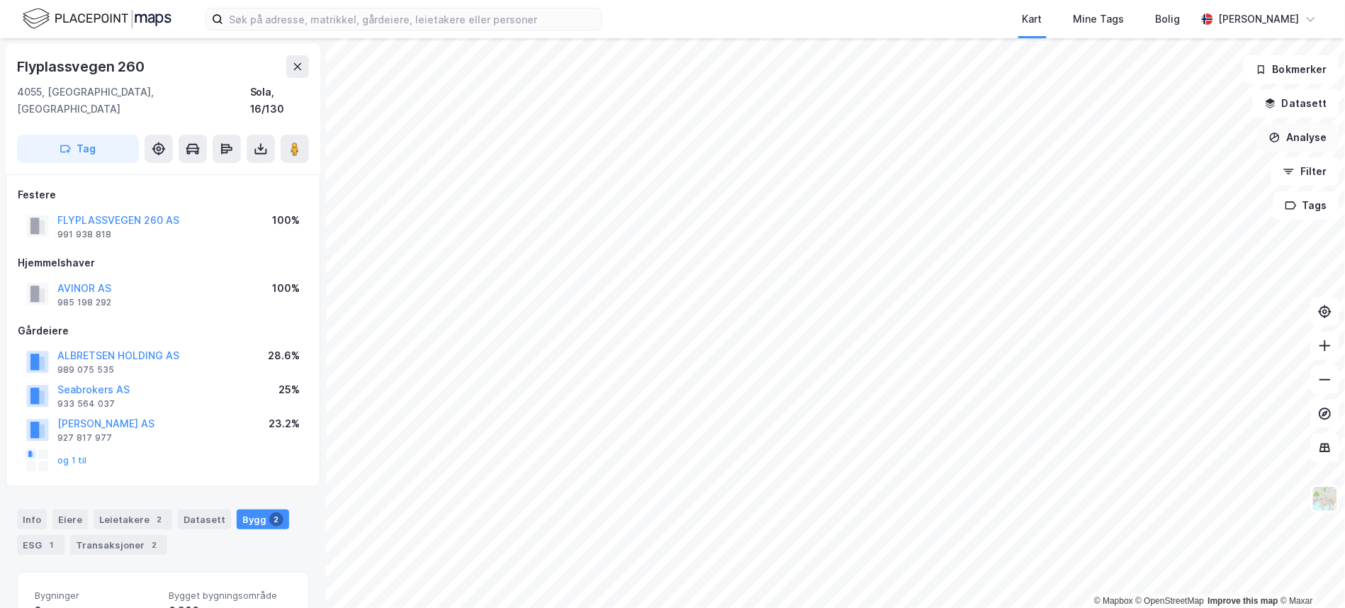
scroll to position [317, 0]
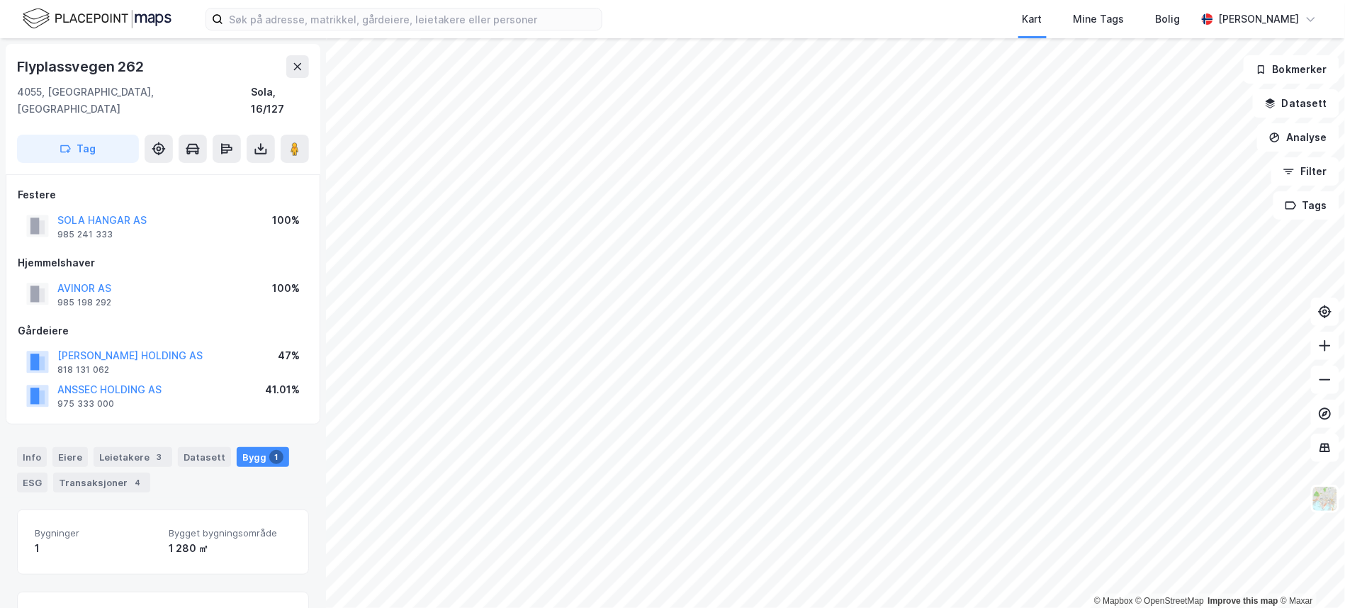
scroll to position [125, 0]
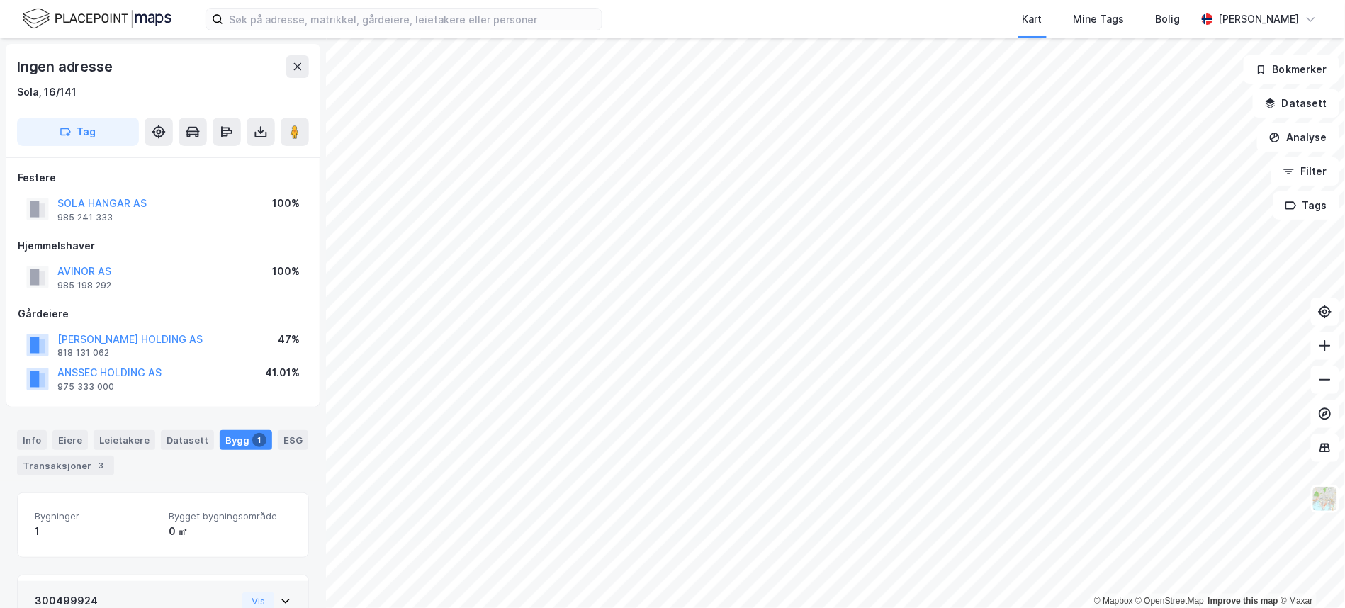
scroll to position [84, 0]
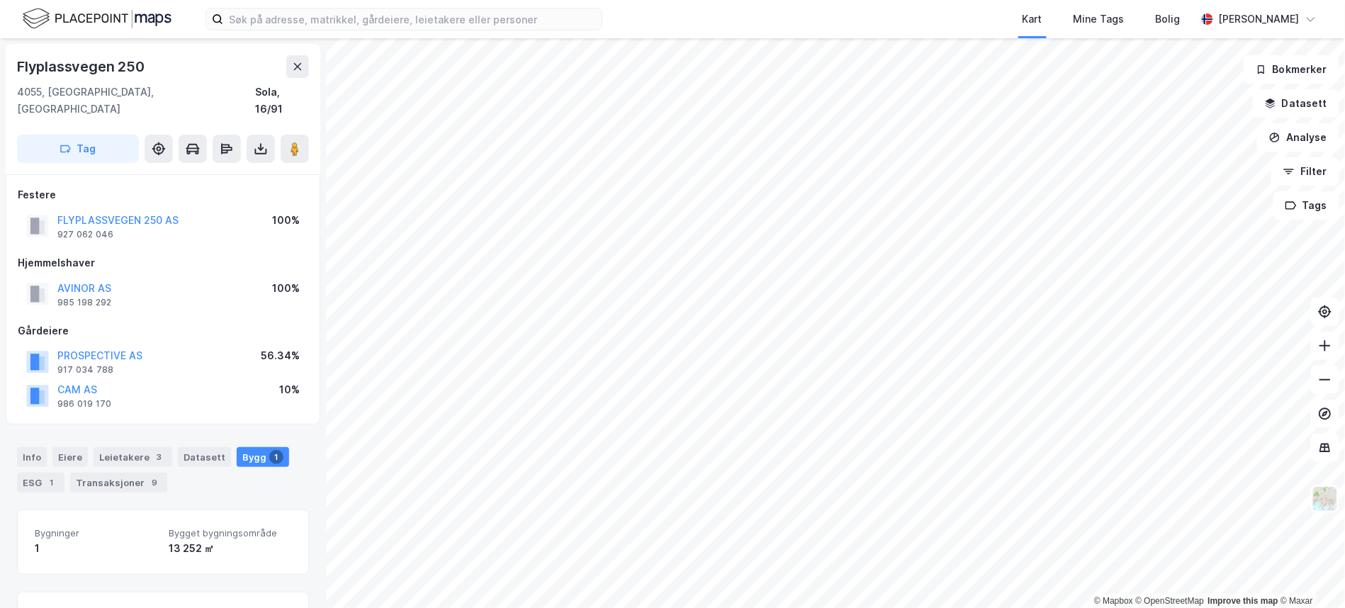
scroll to position [125, 0]
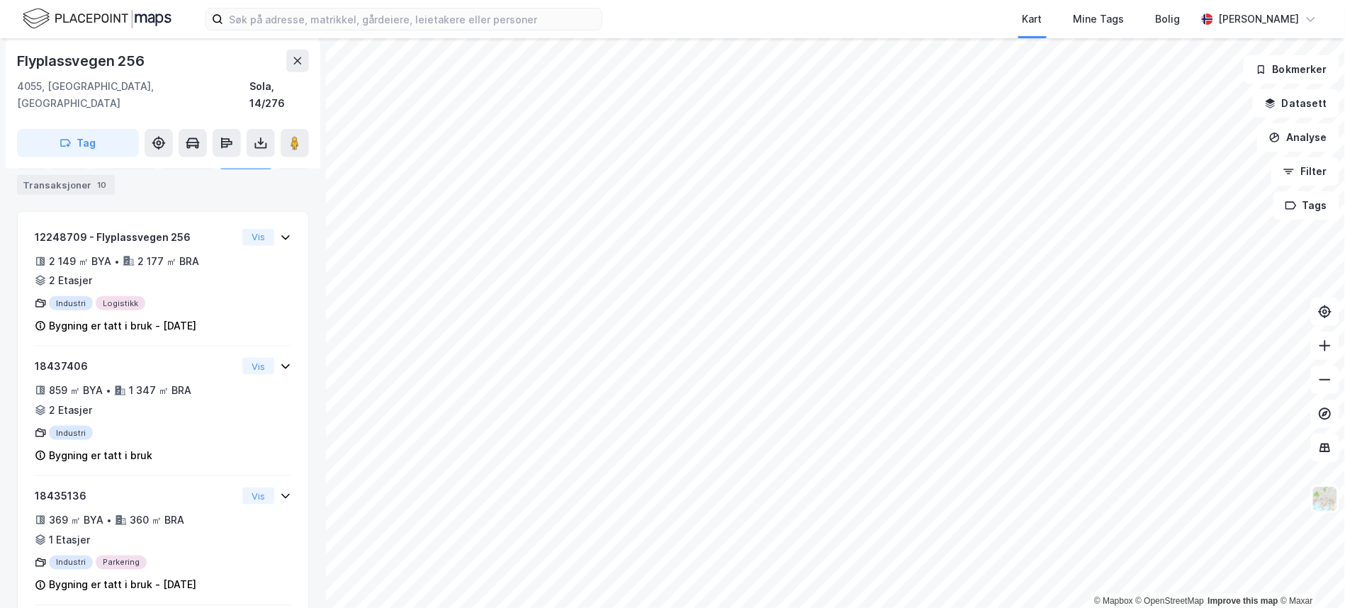
scroll to position [452, 0]
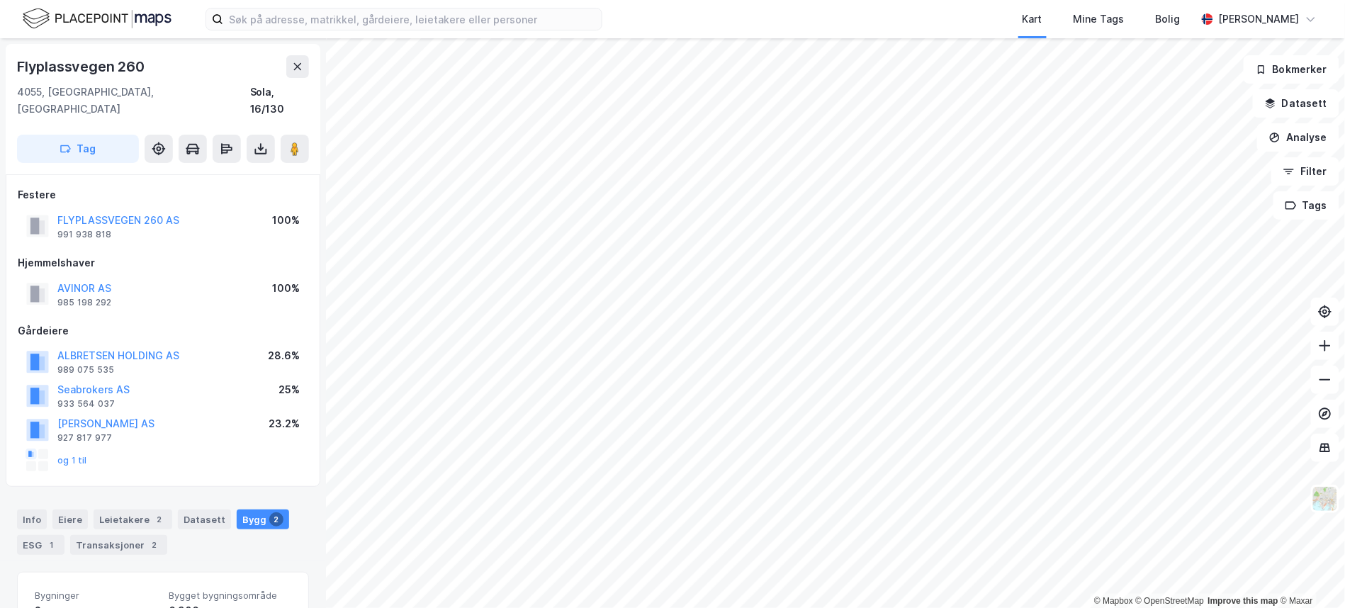
scroll to position [317, 0]
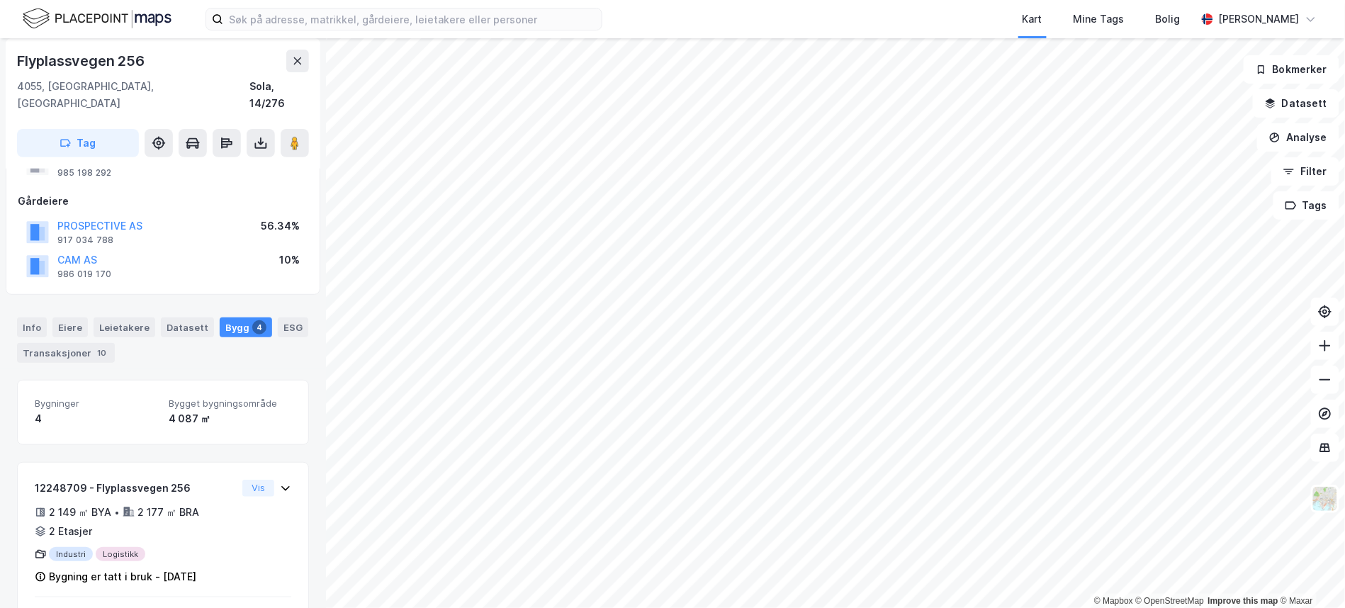
scroll to position [119, 0]
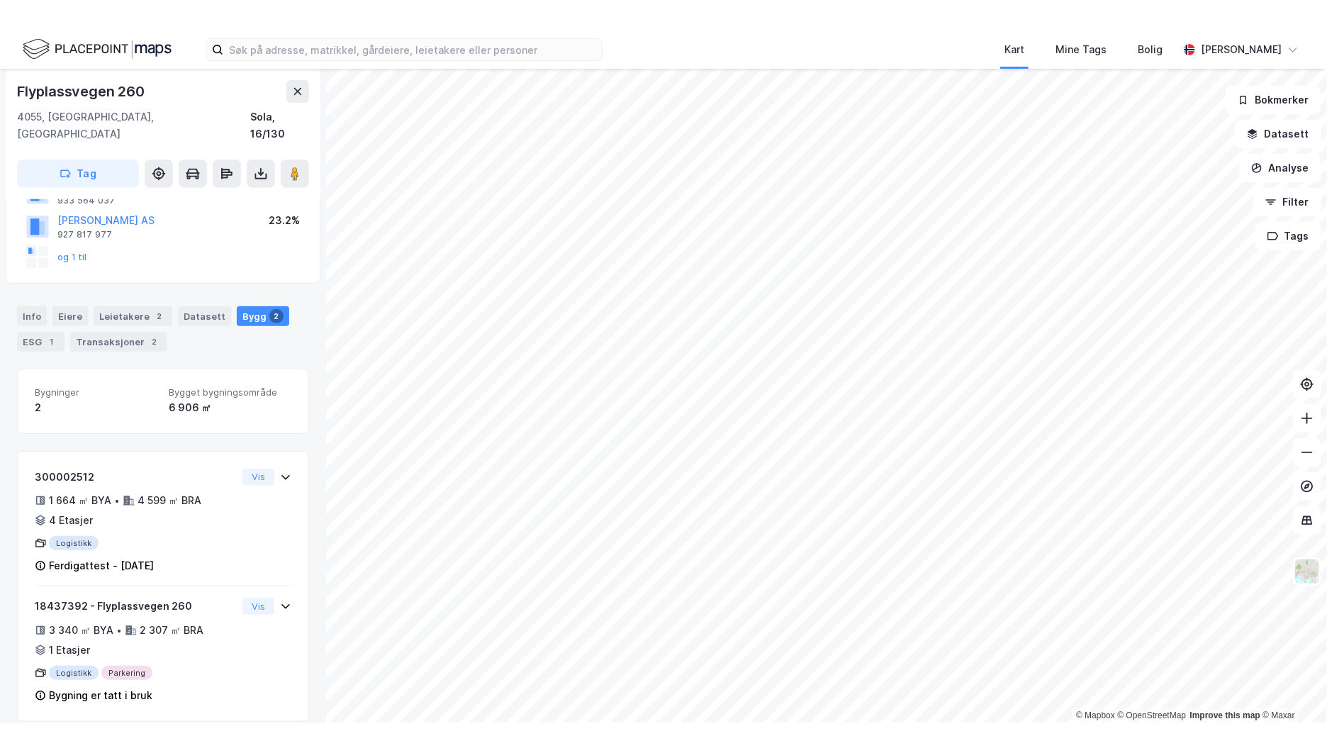
scroll to position [170, 0]
